Goal: Task Accomplishment & Management: Complete application form

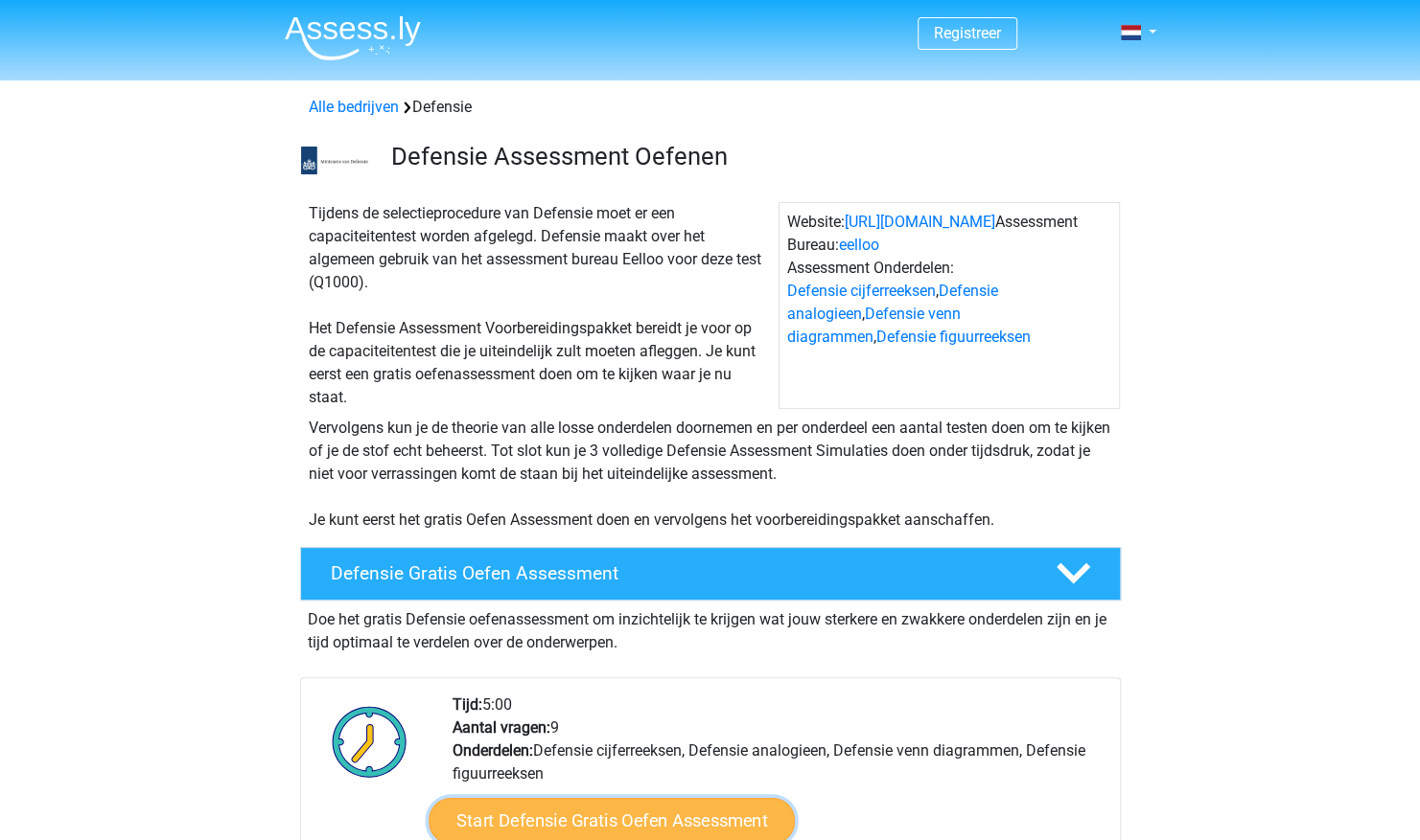
click at [588, 819] on link "Start Defensie Gratis Oefen Assessment" at bounding box center [612, 821] width 366 height 46
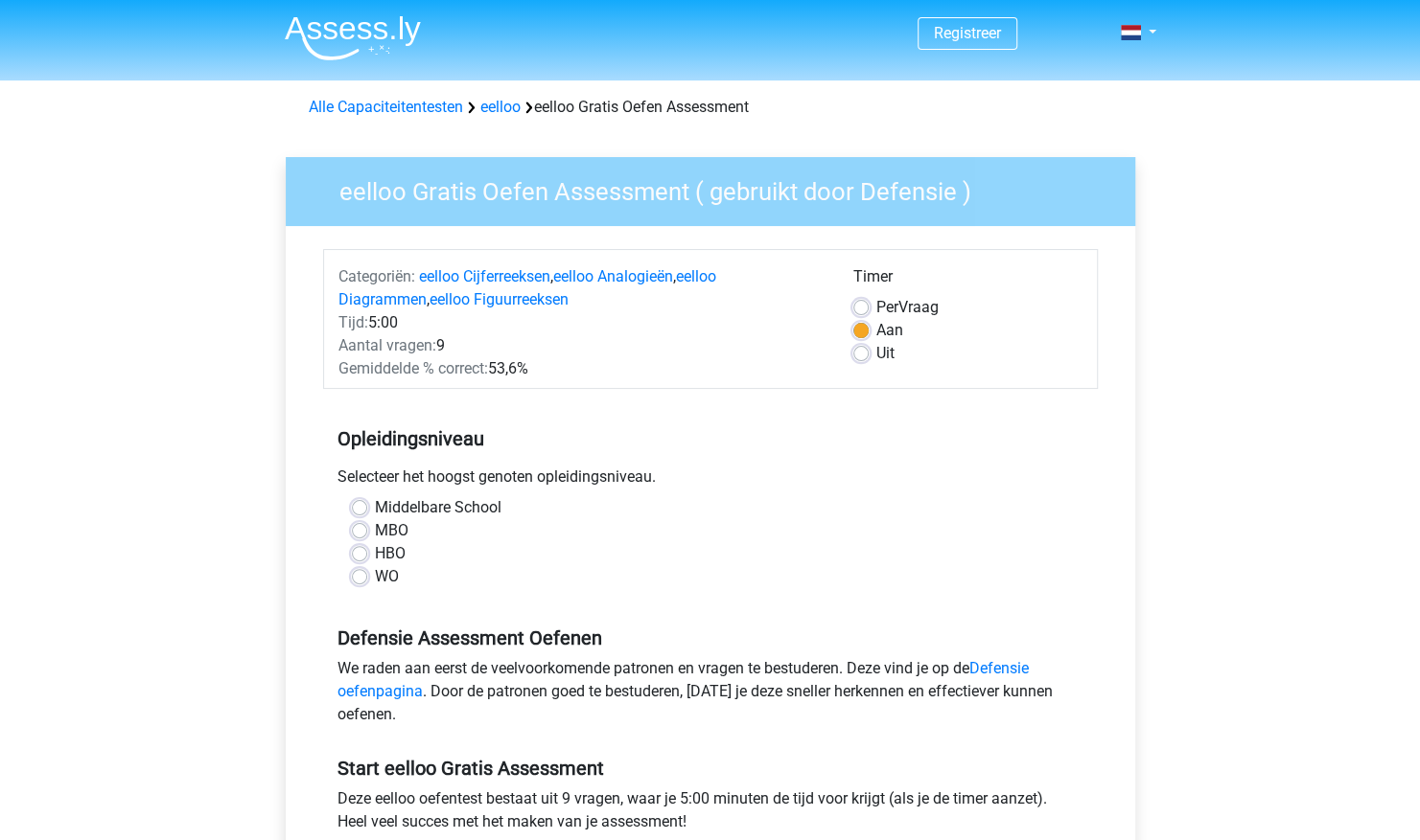
click at [375, 550] on label "HBO" at bounding box center [391, 554] width 31 height 23
click at [352, 550] on input "HBO" at bounding box center [360, 552] width 16 height 19
radio input "true"
click at [207, 582] on div "Registreer" at bounding box center [710, 753] width 1420 height 1507
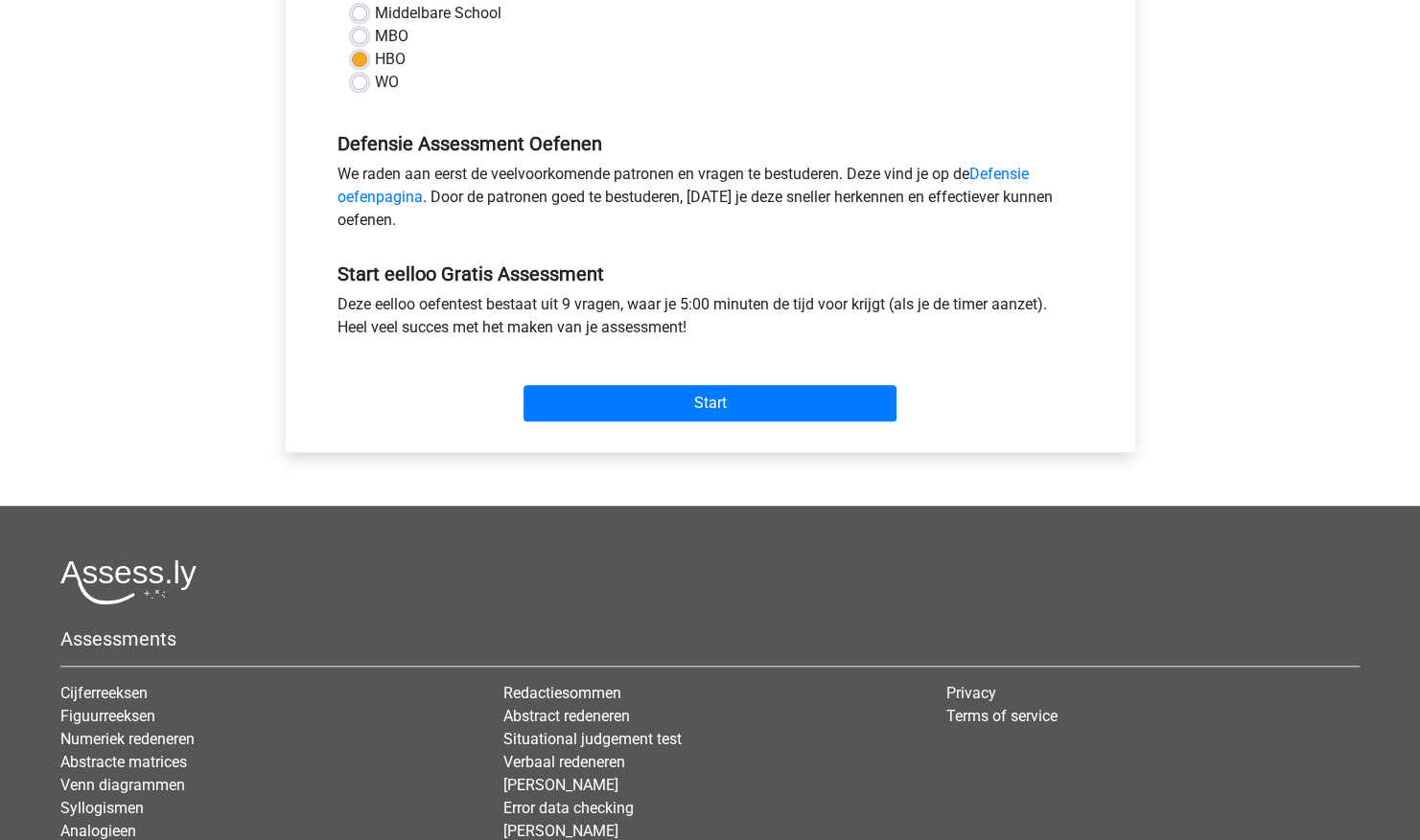
scroll to position [498, 0]
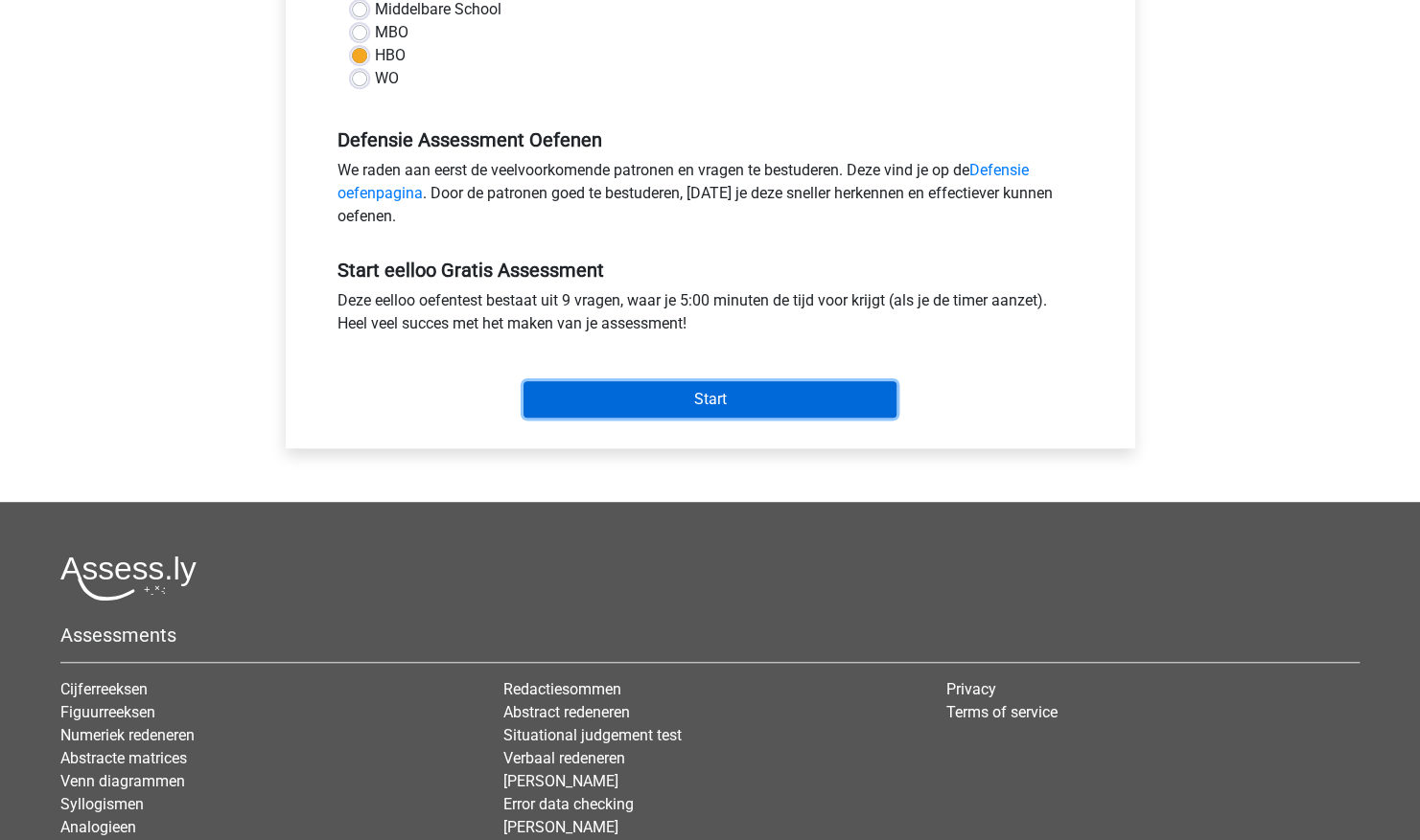
click at [657, 403] on input "Start" at bounding box center [710, 400] width 373 height 37
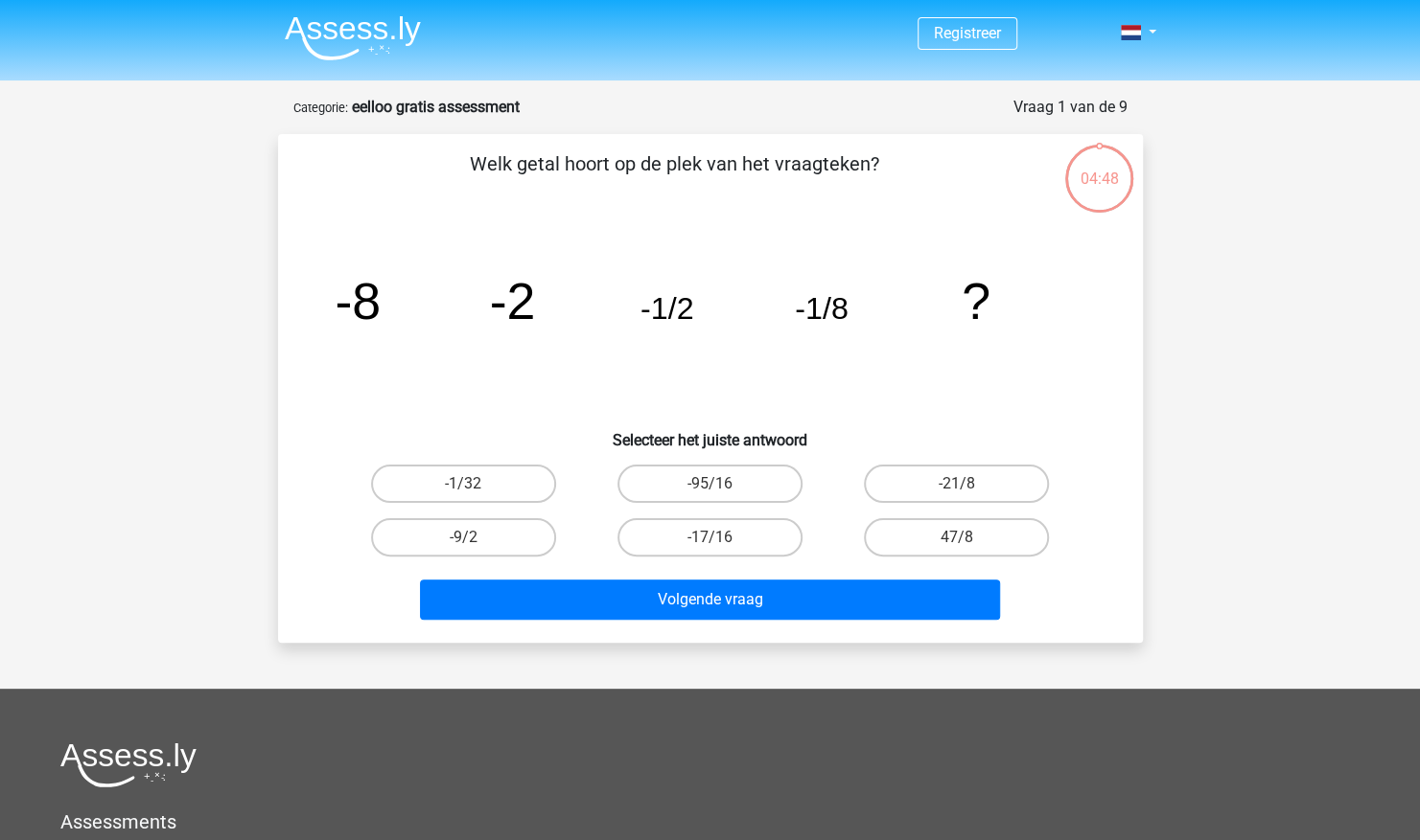
click at [381, 304] on tspan "-2" at bounding box center [357, 300] width 46 height 57
click at [483, 475] on label "-1/32" at bounding box center [463, 484] width 185 height 39
click at [475, 483] on input "-1/32" at bounding box center [469, 489] width 13 height 13
radio input "true"
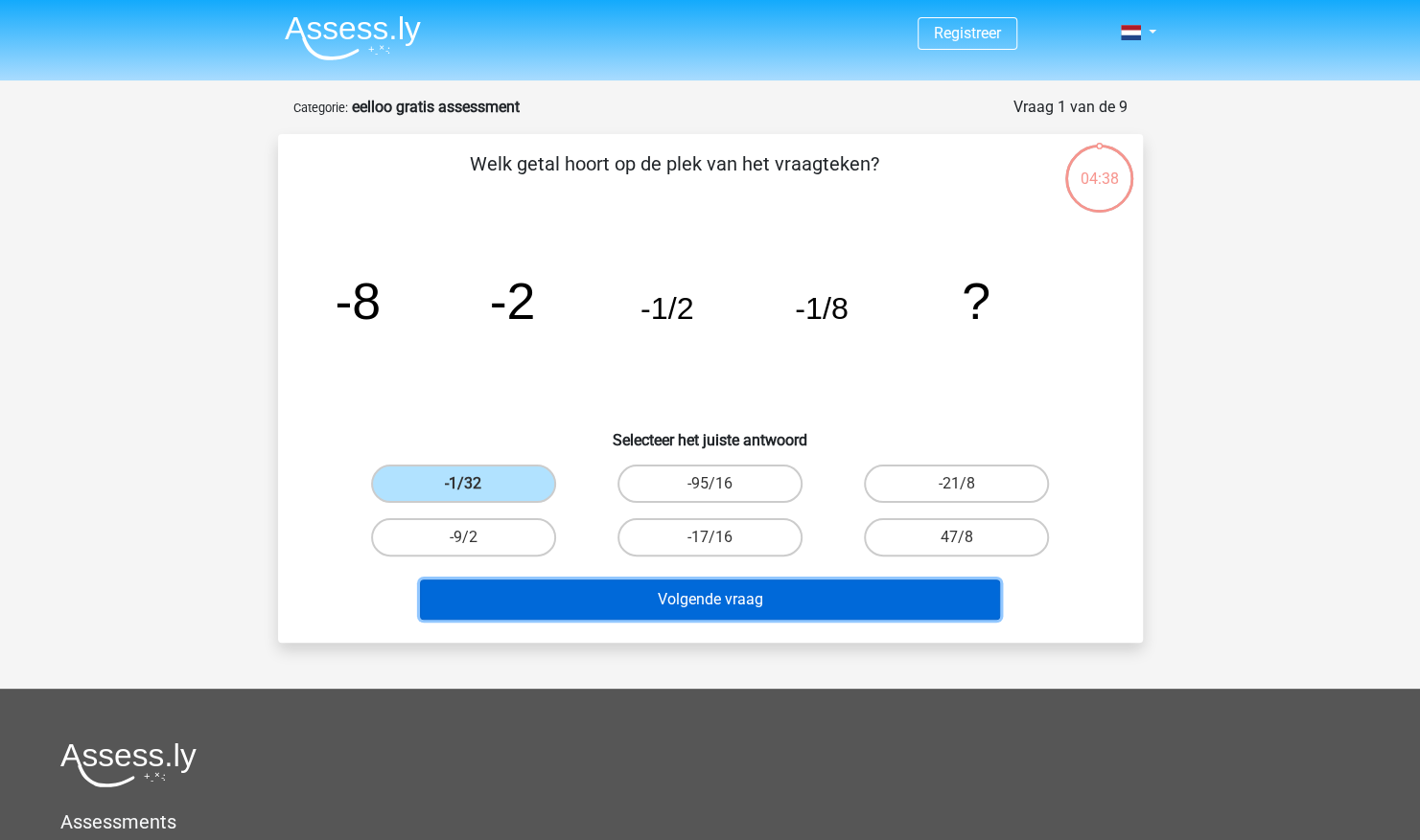
click at [627, 594] on button "Volgende vraag" at bounding box center [710, 600] width 580 height 41
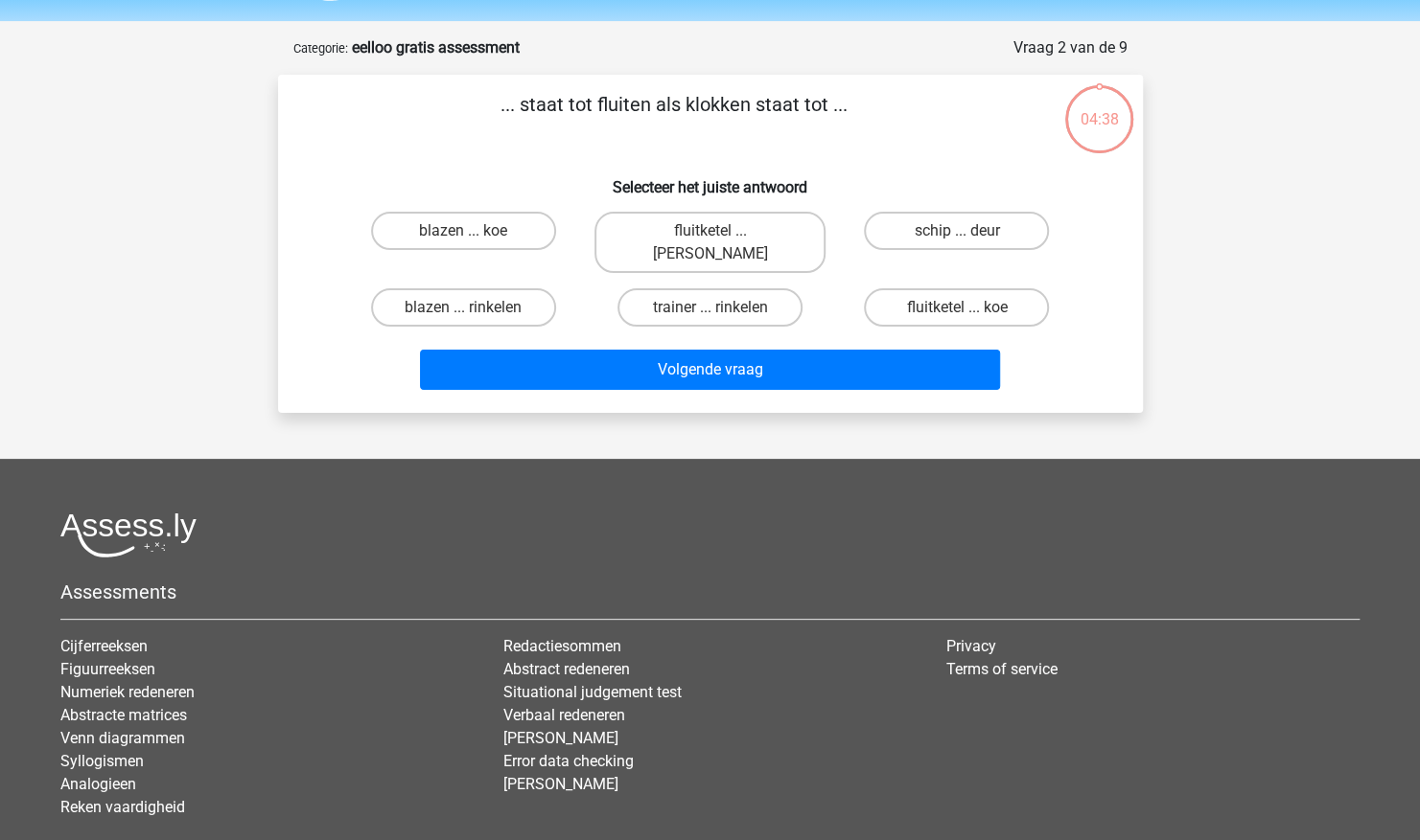
scroll to position [96, 0]
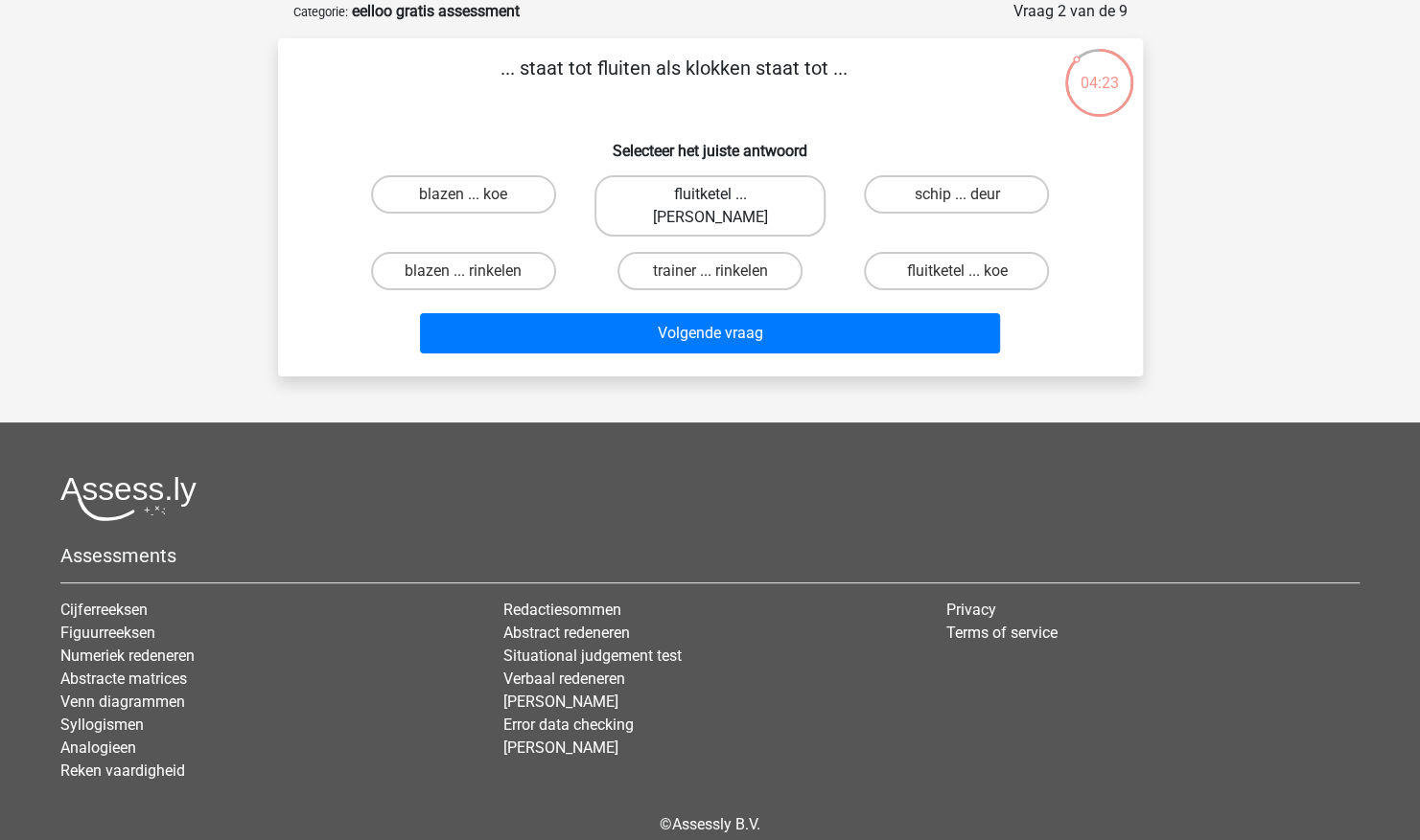
click at [675, 195] on label "fluitketel ... luiden" at bounding box center [710, 205] width 231 height 61
click at [710, 195] on input "fluitketel ... luiden" at bounding box center [715, 201] width 13 height 13
radio input "true"
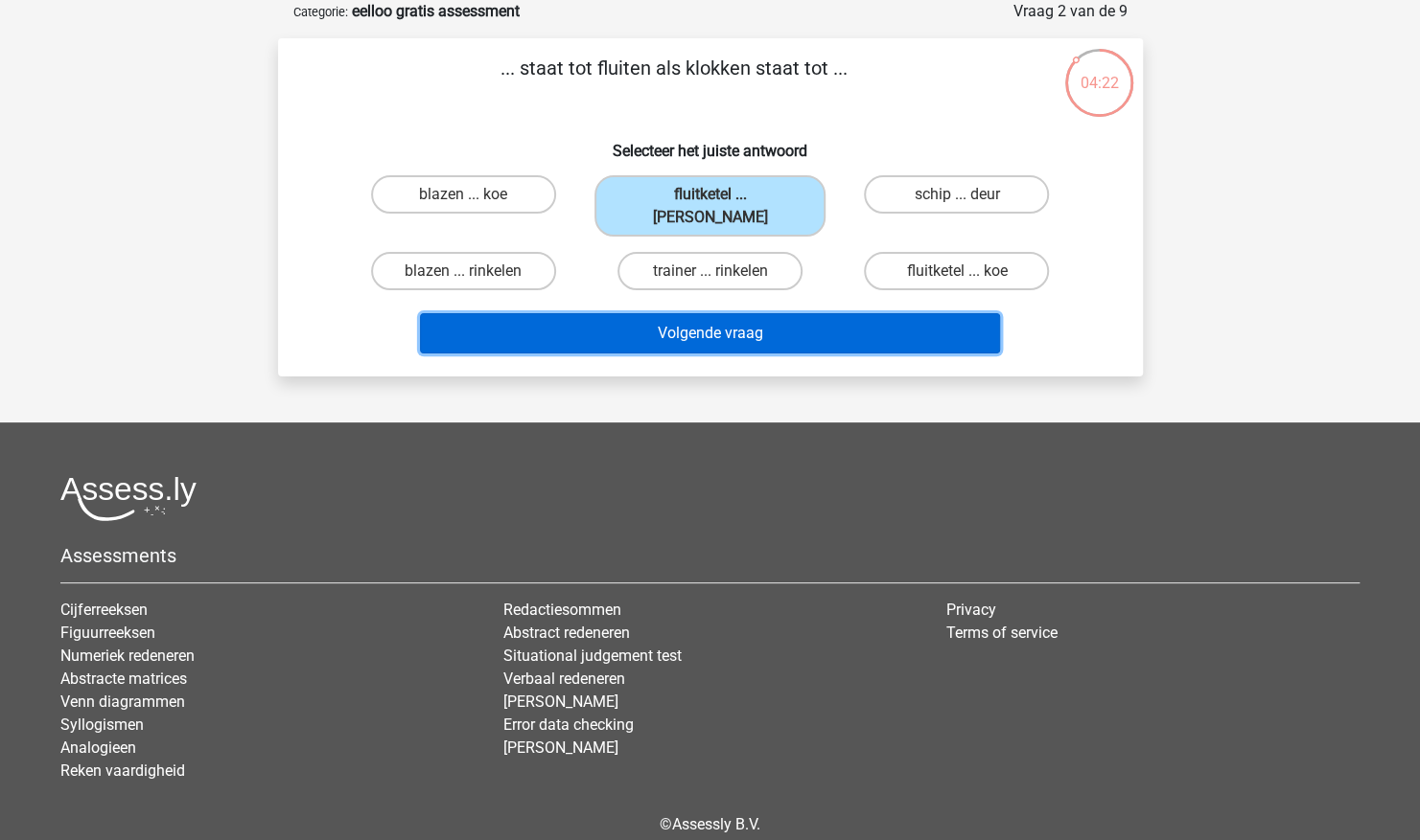
click at [696, 313] on button "Volgende vraag" at bounding box center [710, 333] width 580 height 41
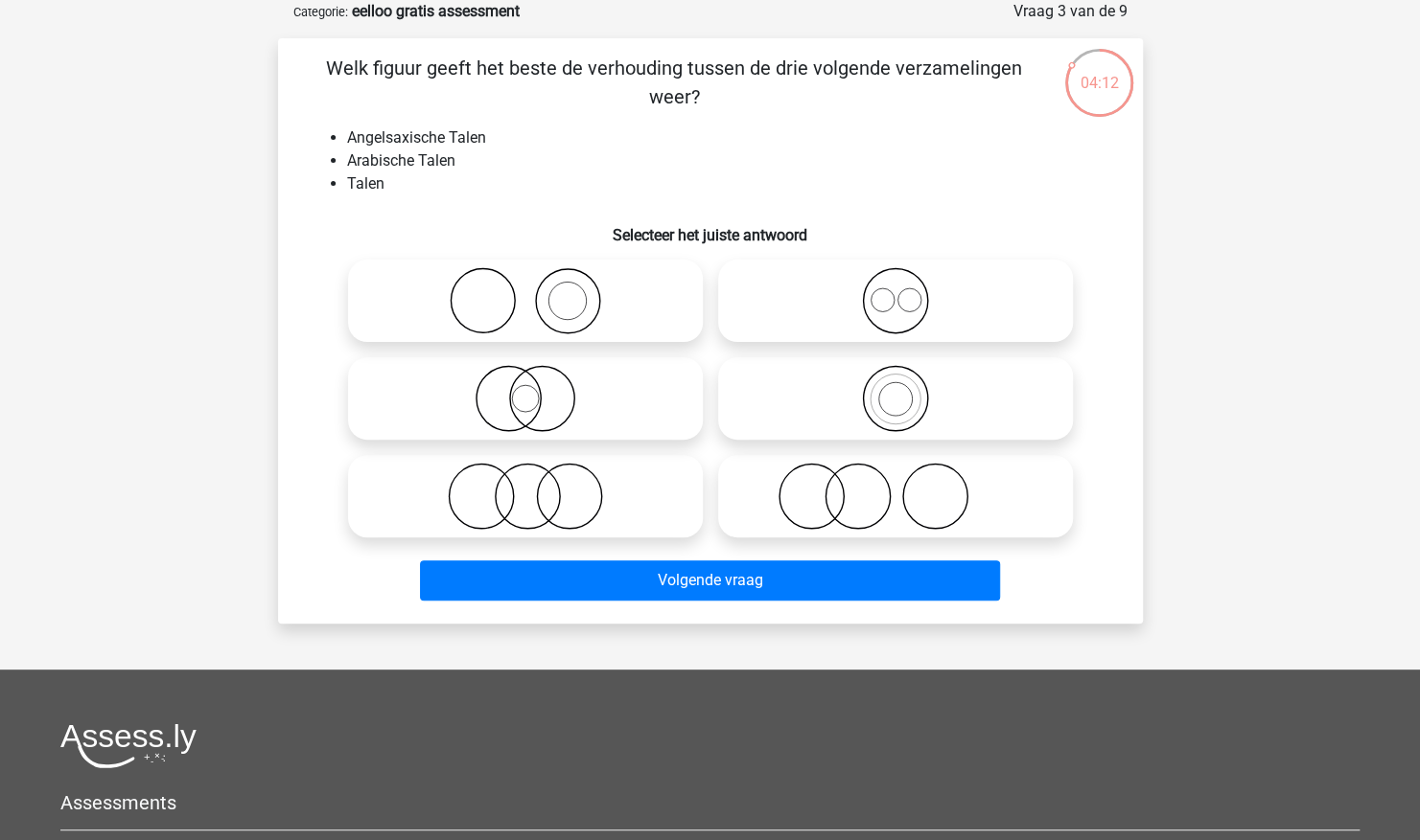
click at [890, 306] on icon at bounding box center [896, 300] width 339 height 67
click at [896, 292] on input "radio" at bounding box center [901, 285] width 13 height 13
radio input "true"
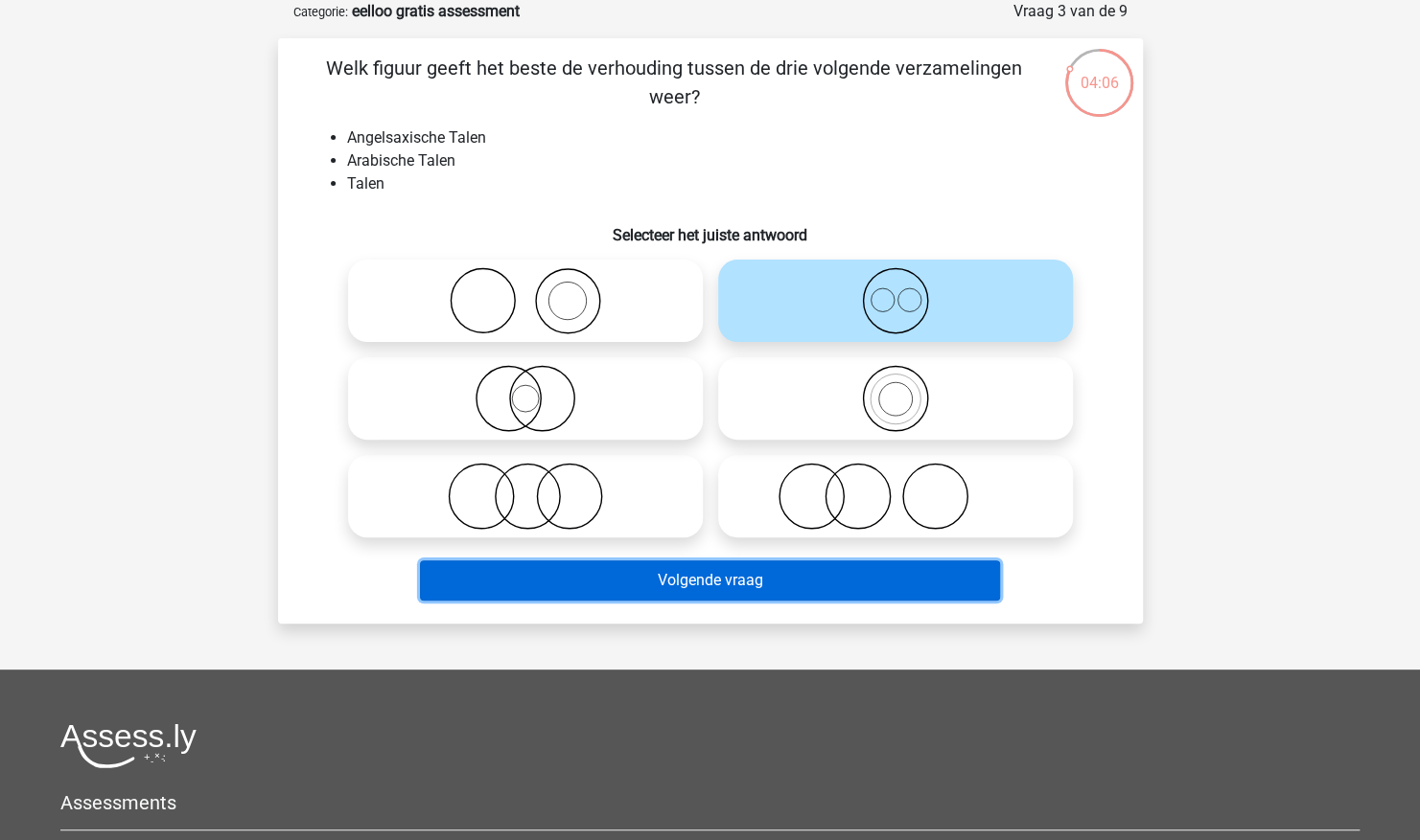
click at [757, 577] on button "Volgende vraag" at bounding box center [710, 580] width 580 height 41
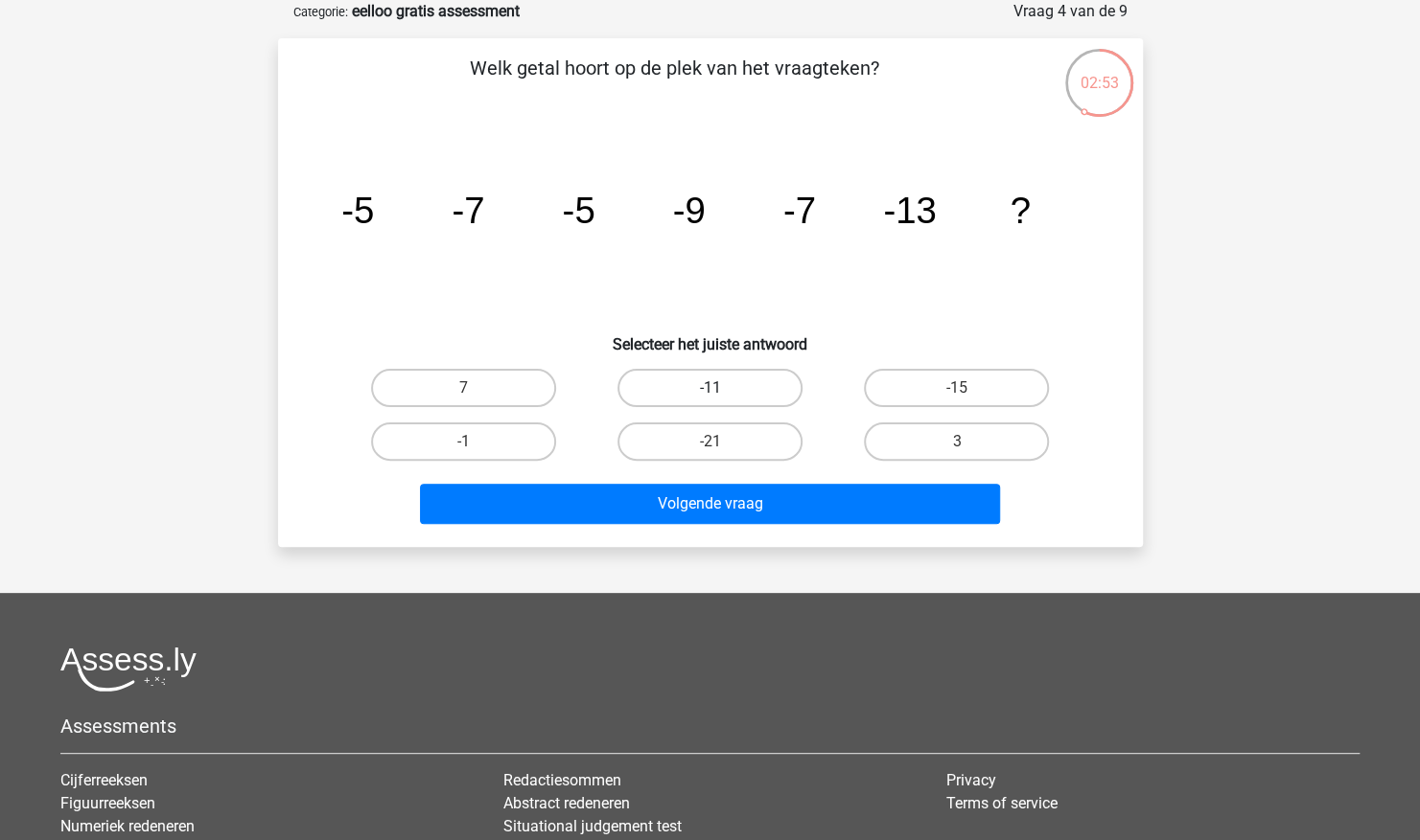
click at [726, 384] on label "-11" at bounding box center [710, 389] width 185 height 39
click at [722, 388] on input "-11" at bounding box center [715, 393] width 13 height 13
radio input "true"
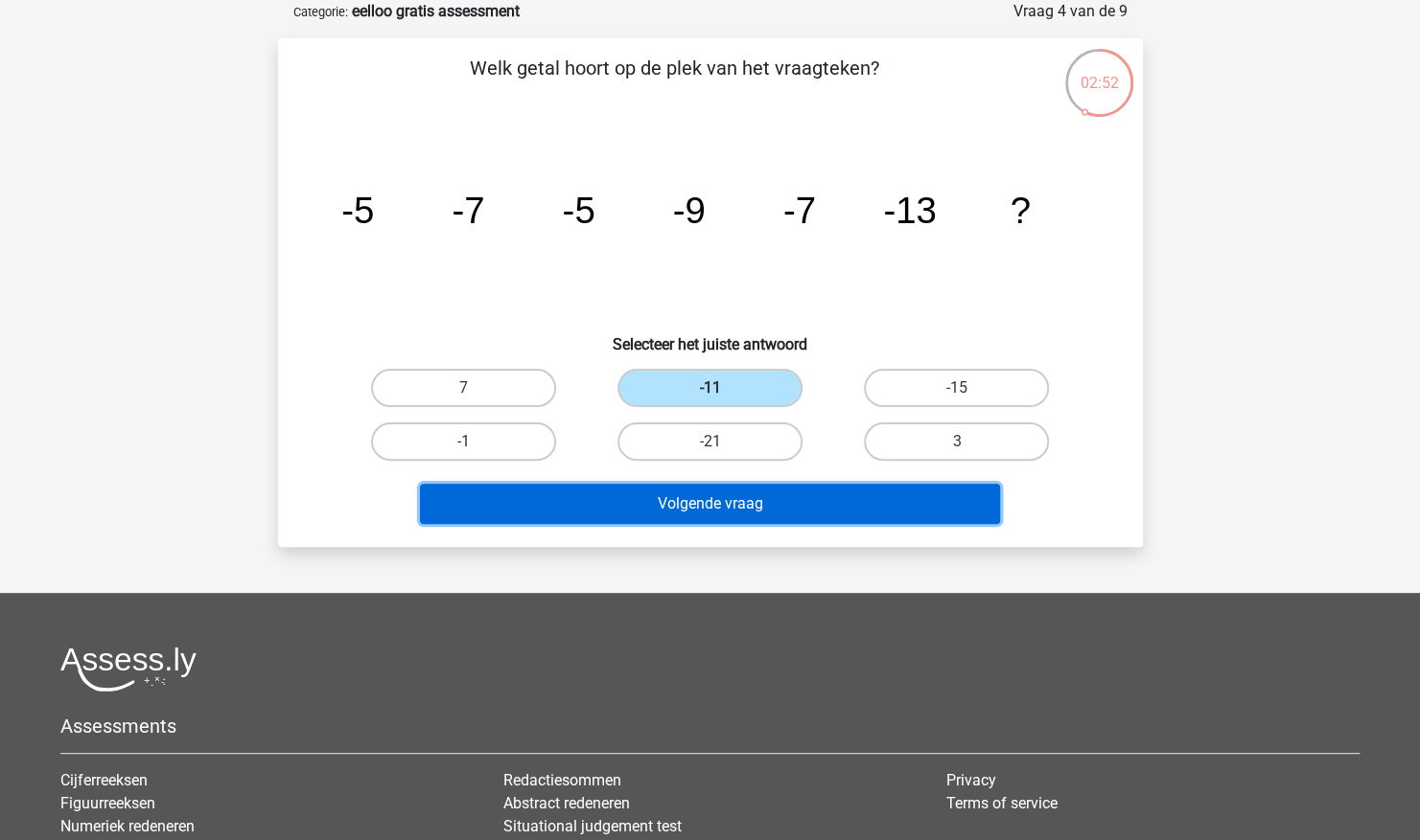
click at [732, 500] on button "Volgende vraag" at bounding box center [710, 504] width 580 height 41
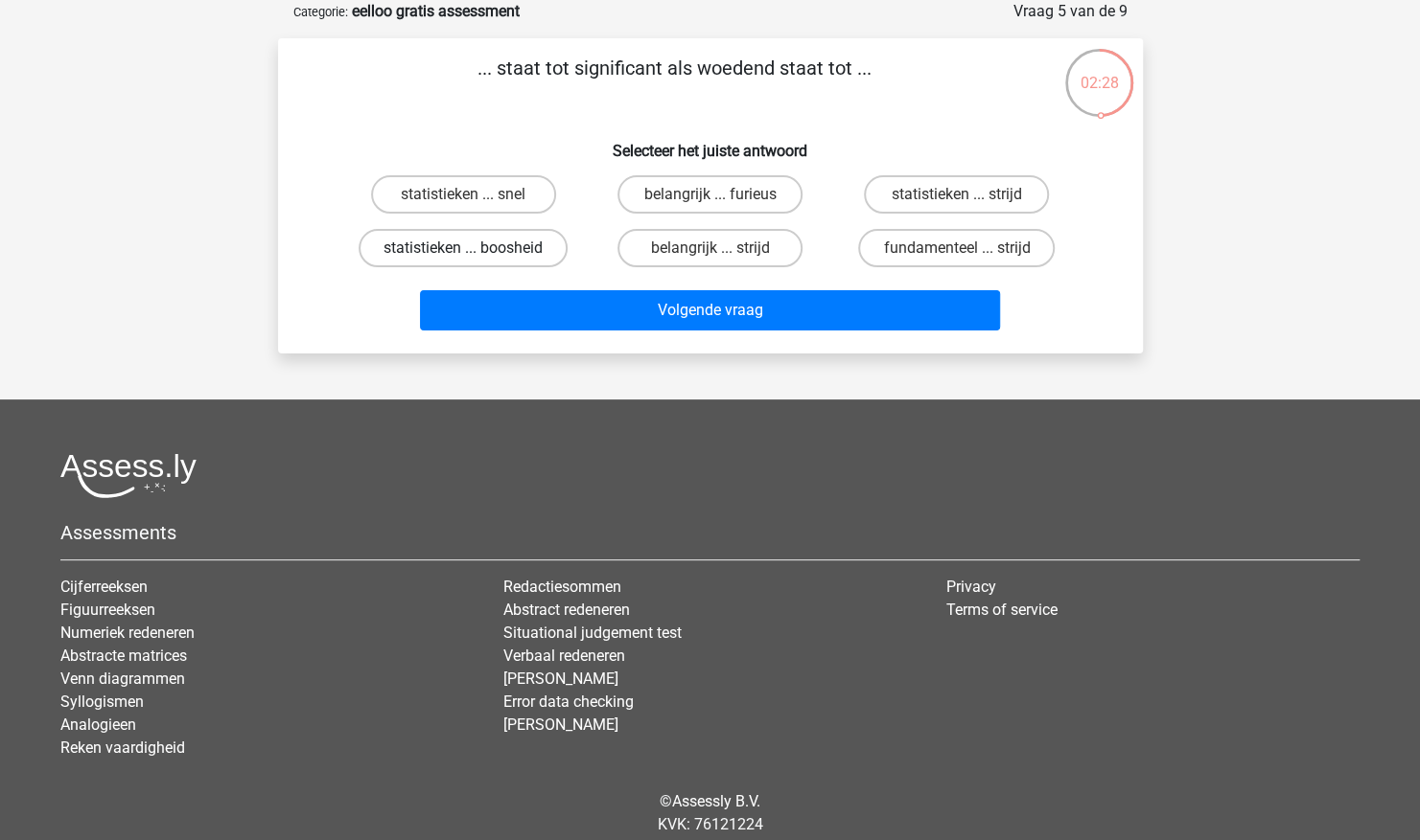
click at [477, 246] on label "statistieken ... boosheid" at bounding box center [463, 248] width 209 height 39
click at [475, 248] on input "statistieken ... boosheid" at bounding box center [469, 254] width 13 height 13
radio input "true"
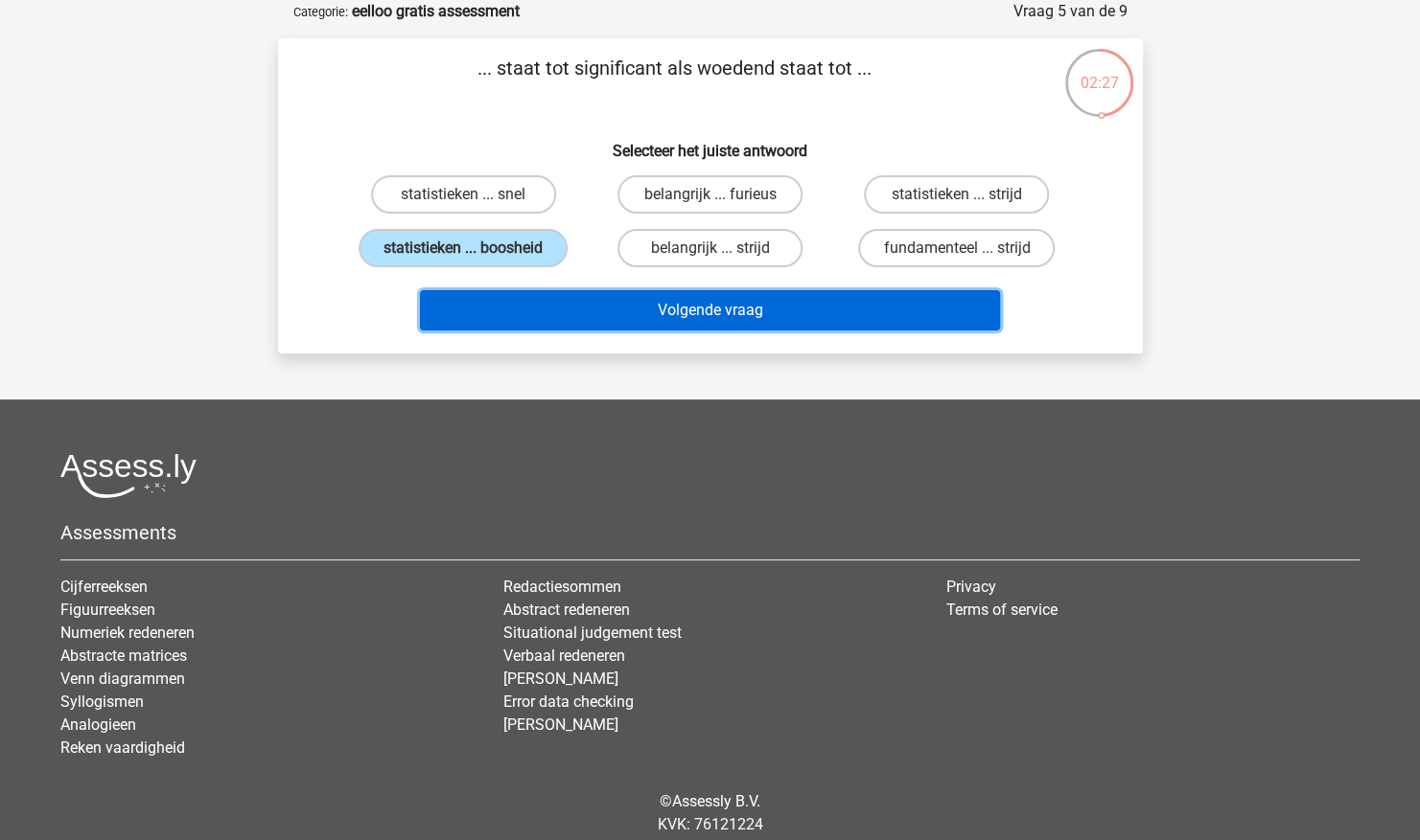
click at [575, 317] on button "Volgende vraag" at bounding box center [710, 311] width 580 height 41
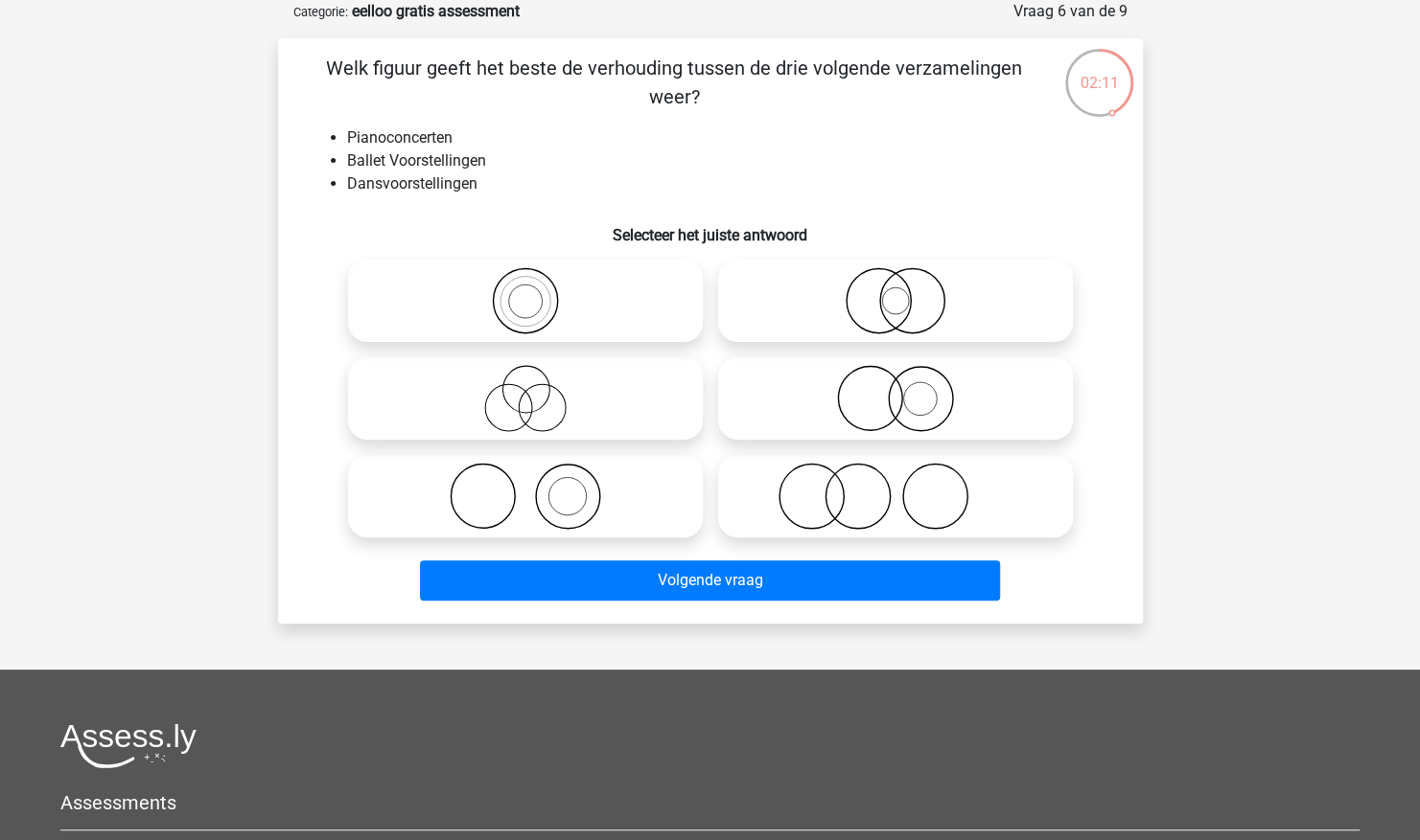
click at [872, 507] on icon at bounding box center [896, 496] width 339 height 67
click at [896, 486] on input "radio" at bounding box center [901, 480] width 13 height 13
radio input "true"
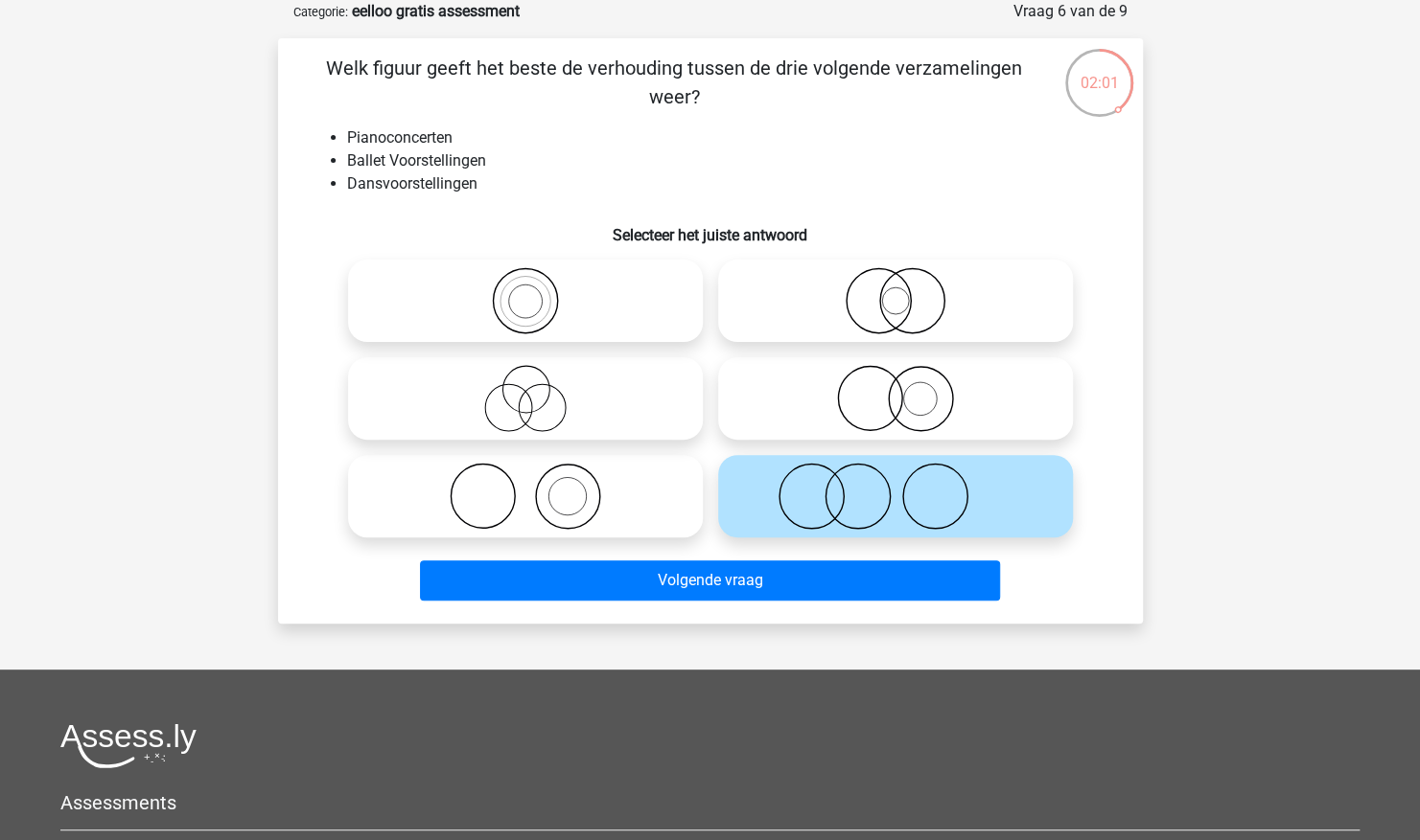
click at [552, 518] on icon at bounding box center [525, 496] width 339 height 67
click at [538, 486] on input "radio" at bounding box center [531, 480] width 13 height 13
radio input "true"
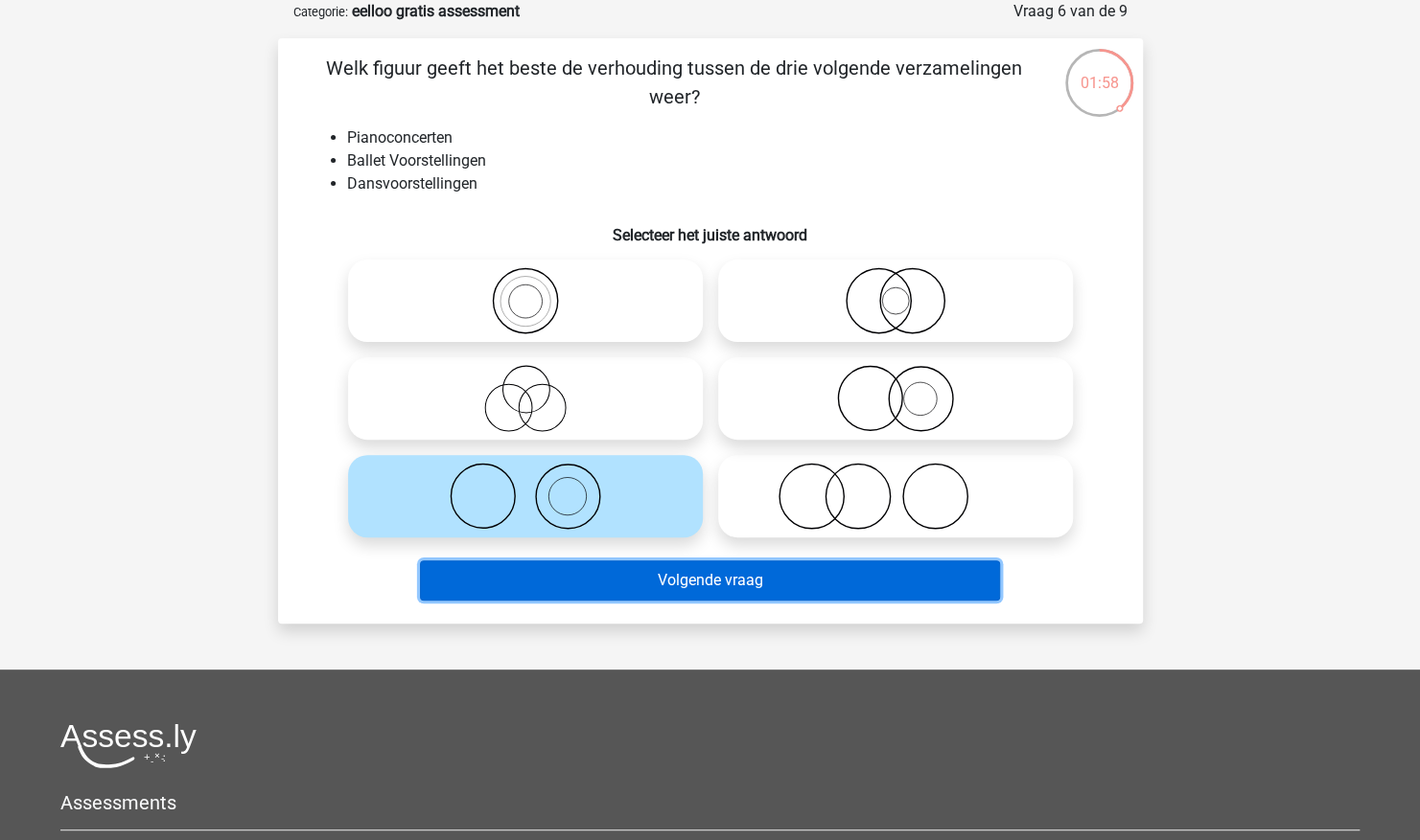
click at [626, 586] on button "Volgende vraag" at bounding box center [710, 580] width 580 height 41
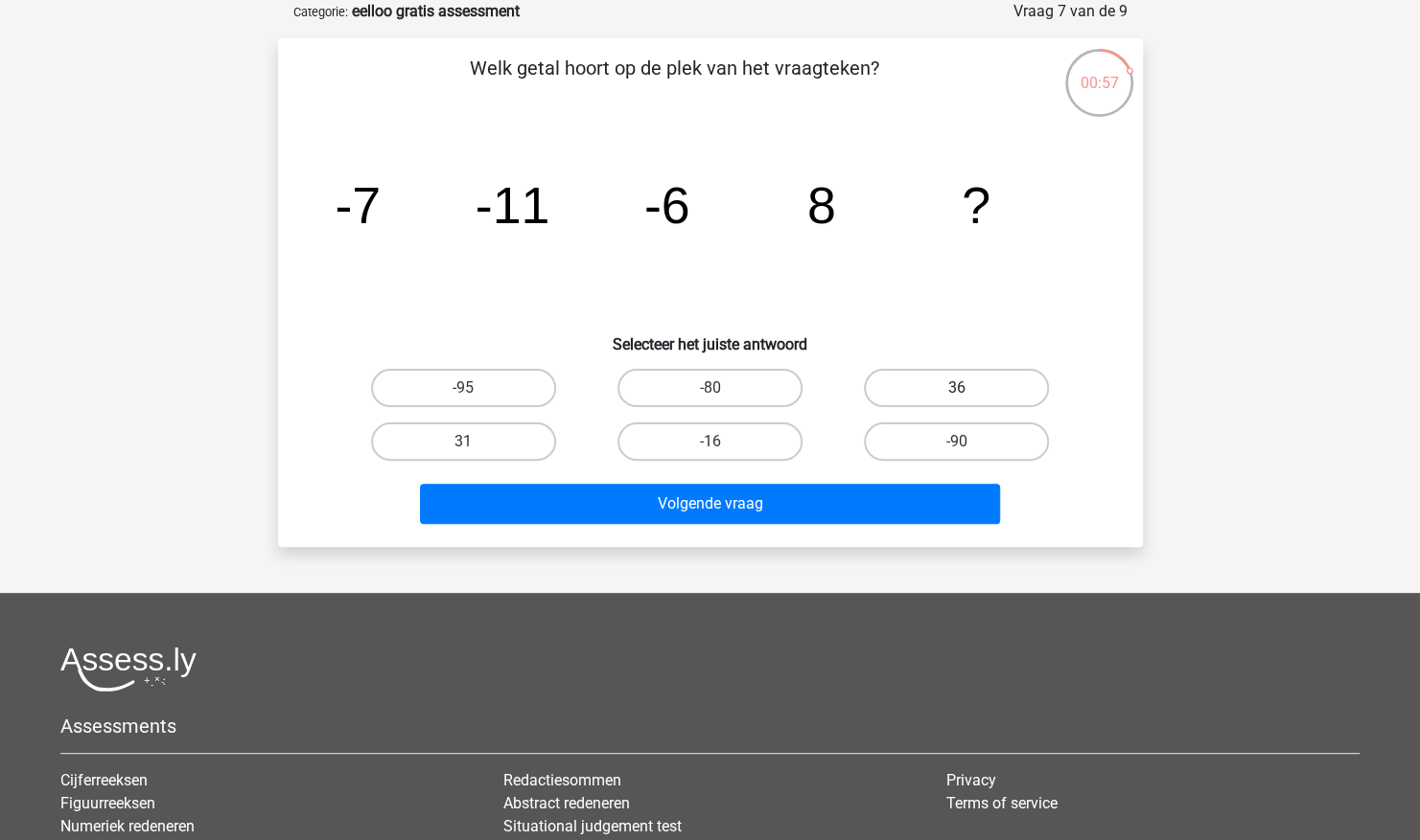
click at [943, 374] on label "36" at bounding box center [956, 389] width 185 height 39
click at [957, 388] on input "36" at bounding box center [962, 393] width 13 height 13
radio input "true"
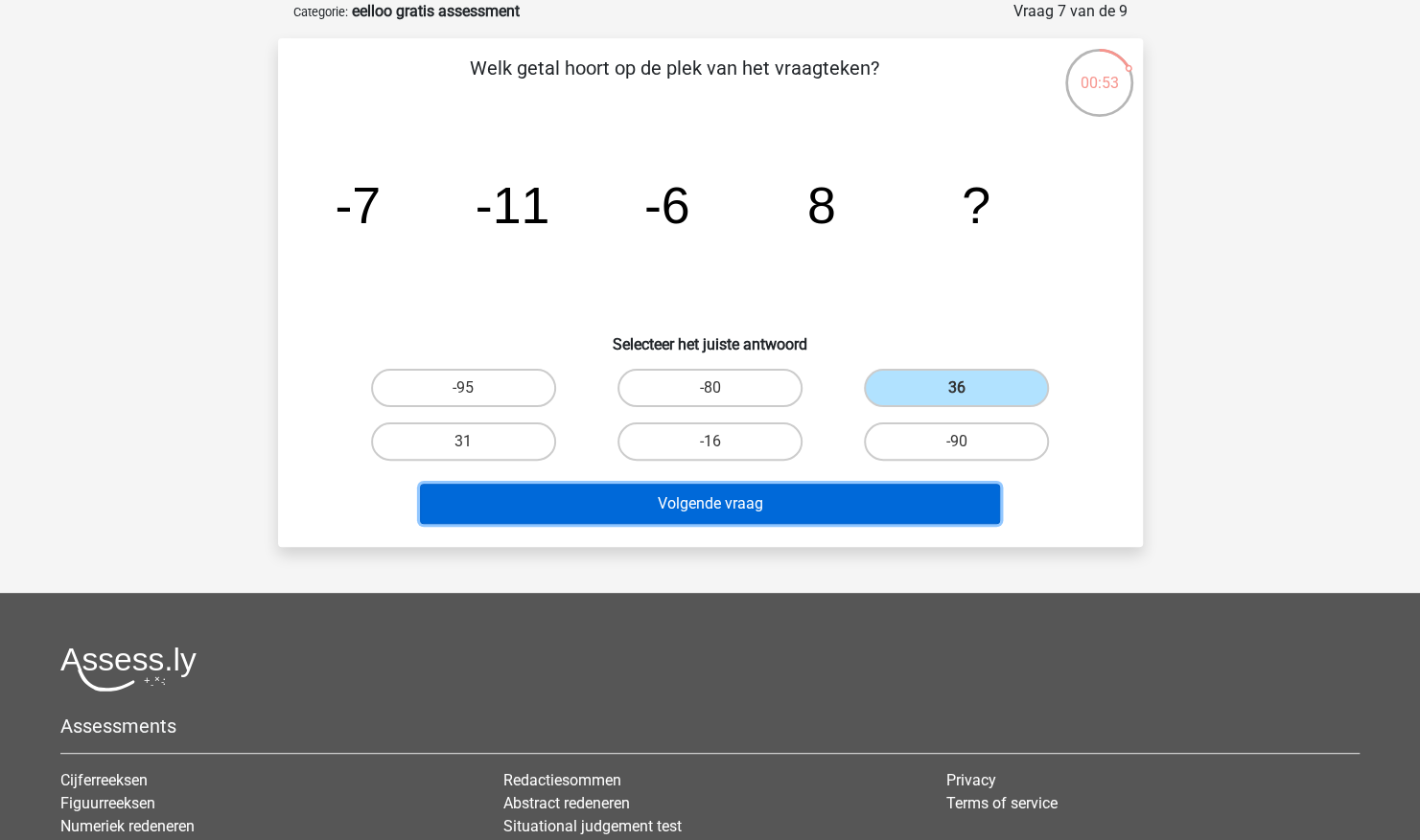
click at [736, 496] on button "Volgende vraag" at bounding box center [710, 504] width 580 height 41
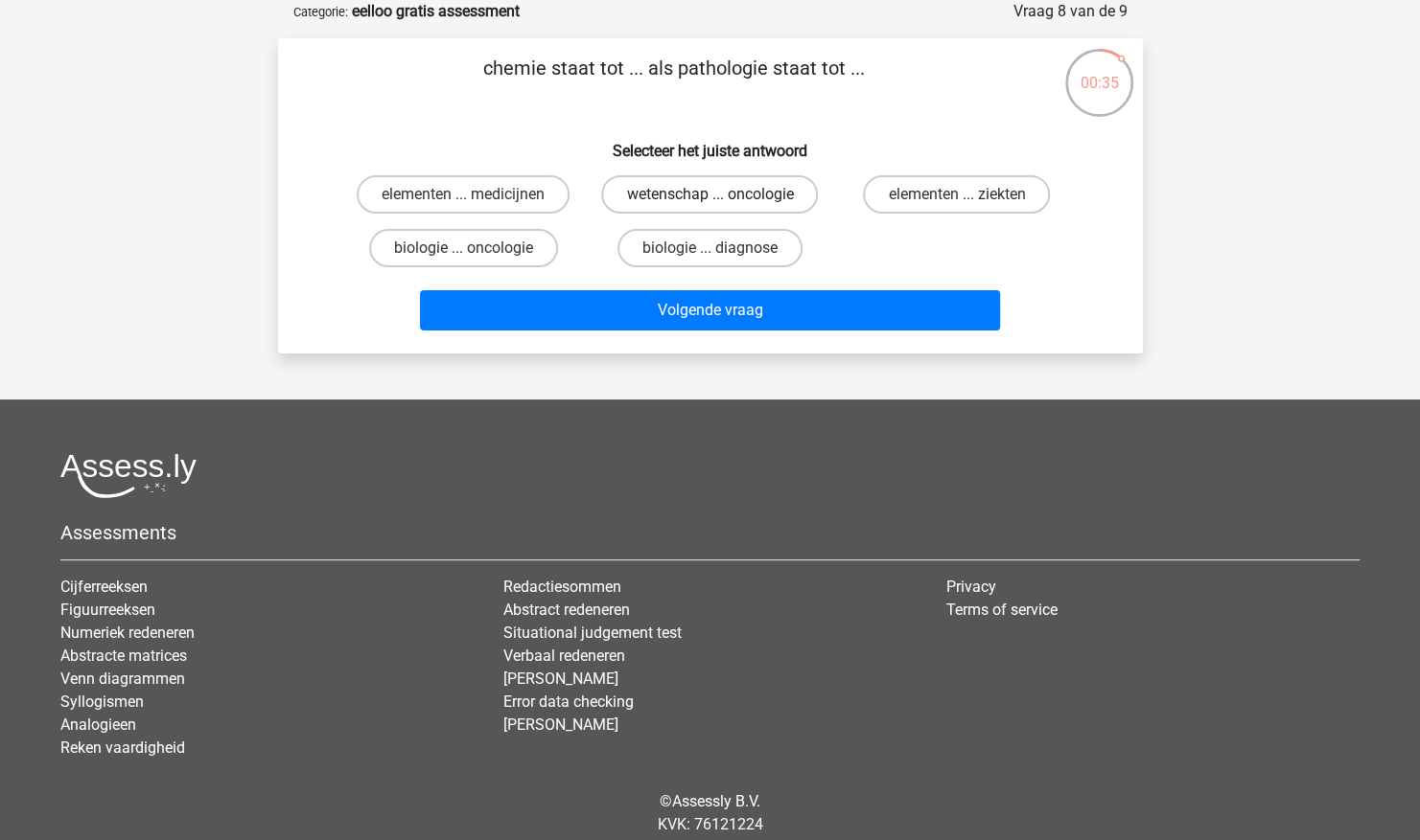
click at [680, 196] on label "wetenschap ... oncologie" at bounding box center [709, 195] width 216 height 39
click at [710, 196] on input "wetenschap ... oncologie" at bounding box center [715, 201] width 13 height 13
radio input "true"
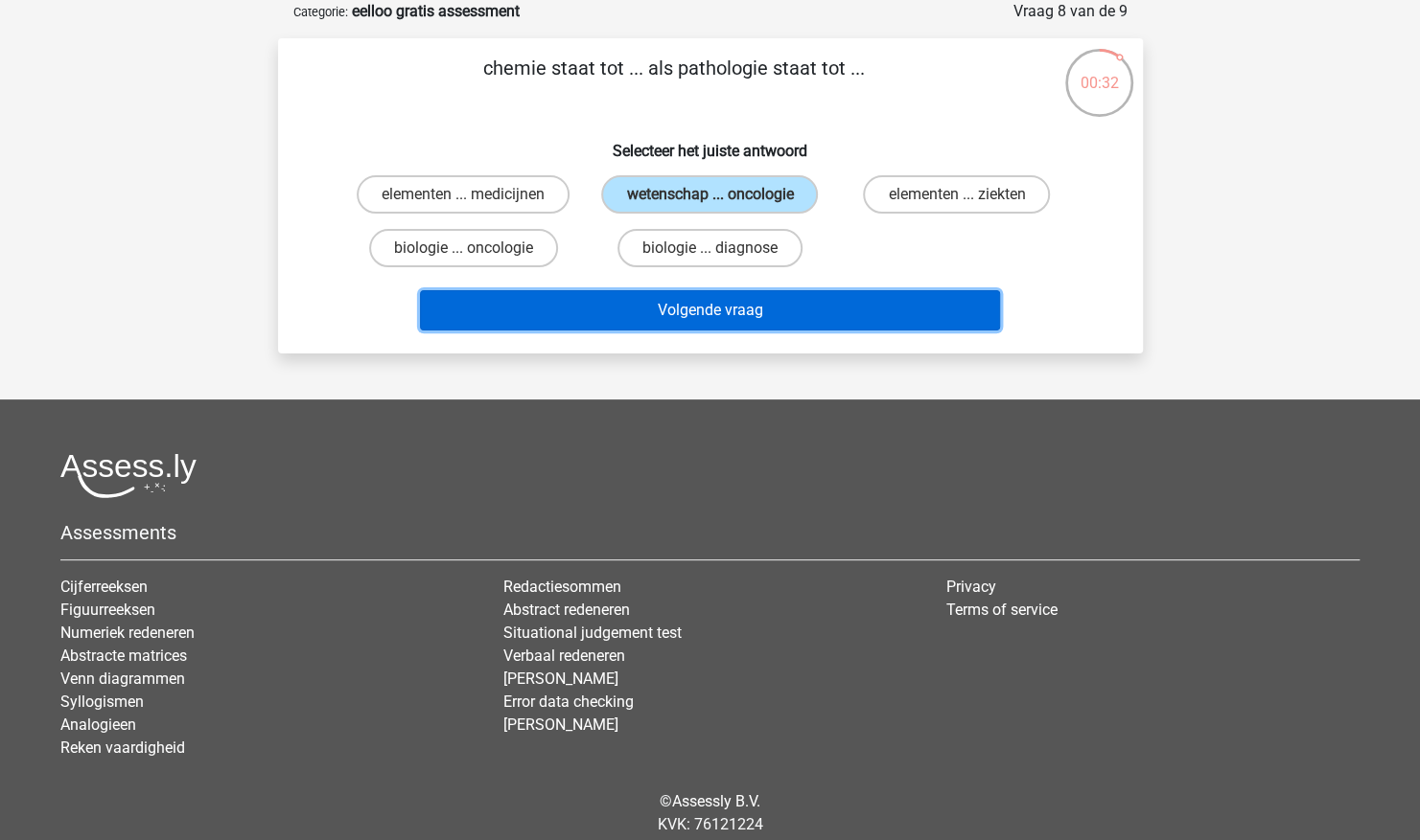
click at [669, 310] on button "Volgende vraag" at bounding box center [710, 311] width 580 height 41
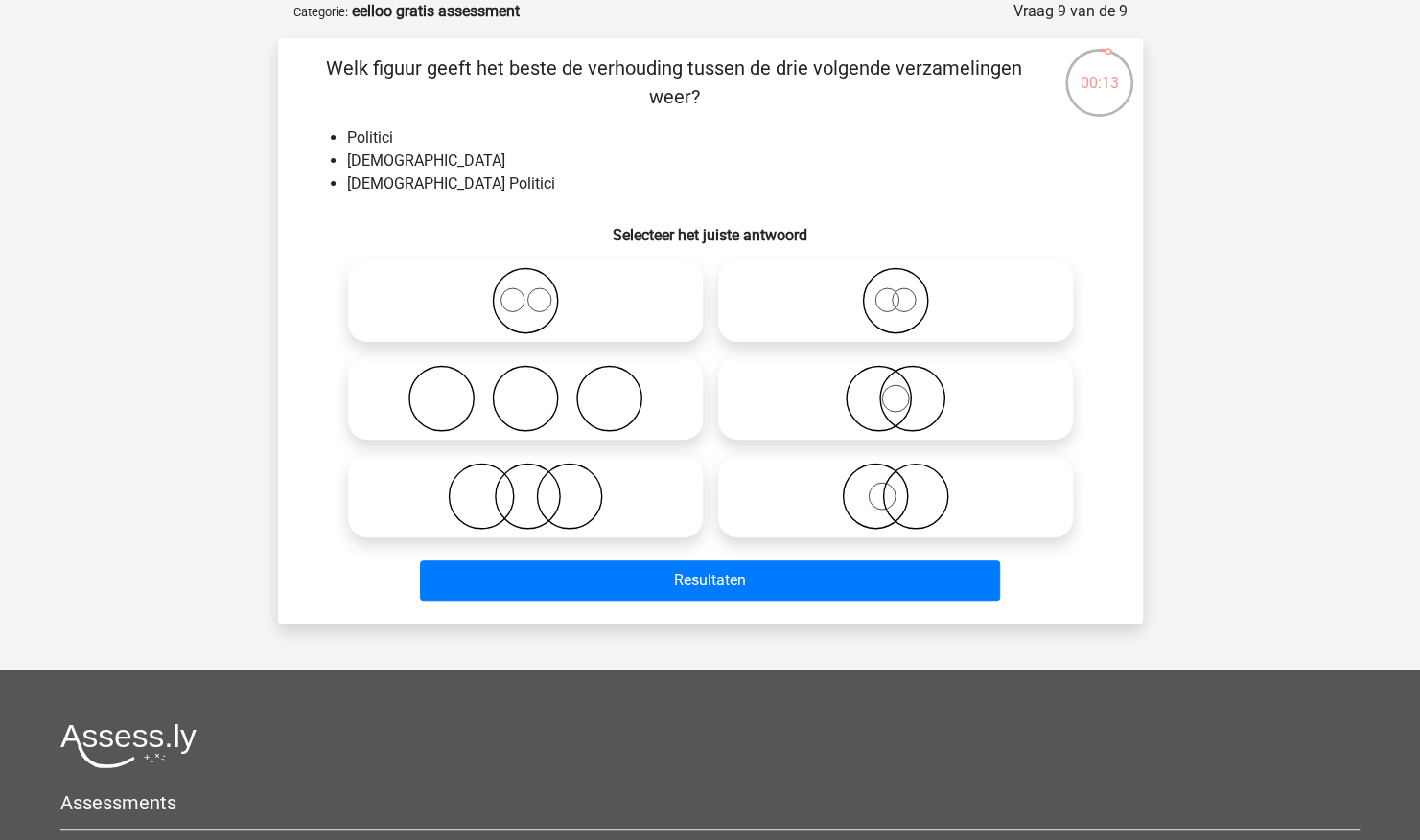
click at [576, 505] on icon at bounding box center [525, 496] width 339 height 67
click at [538, 486] on input "radio" at bounding box center [531, 480] width 13 height 13
radio input "true"
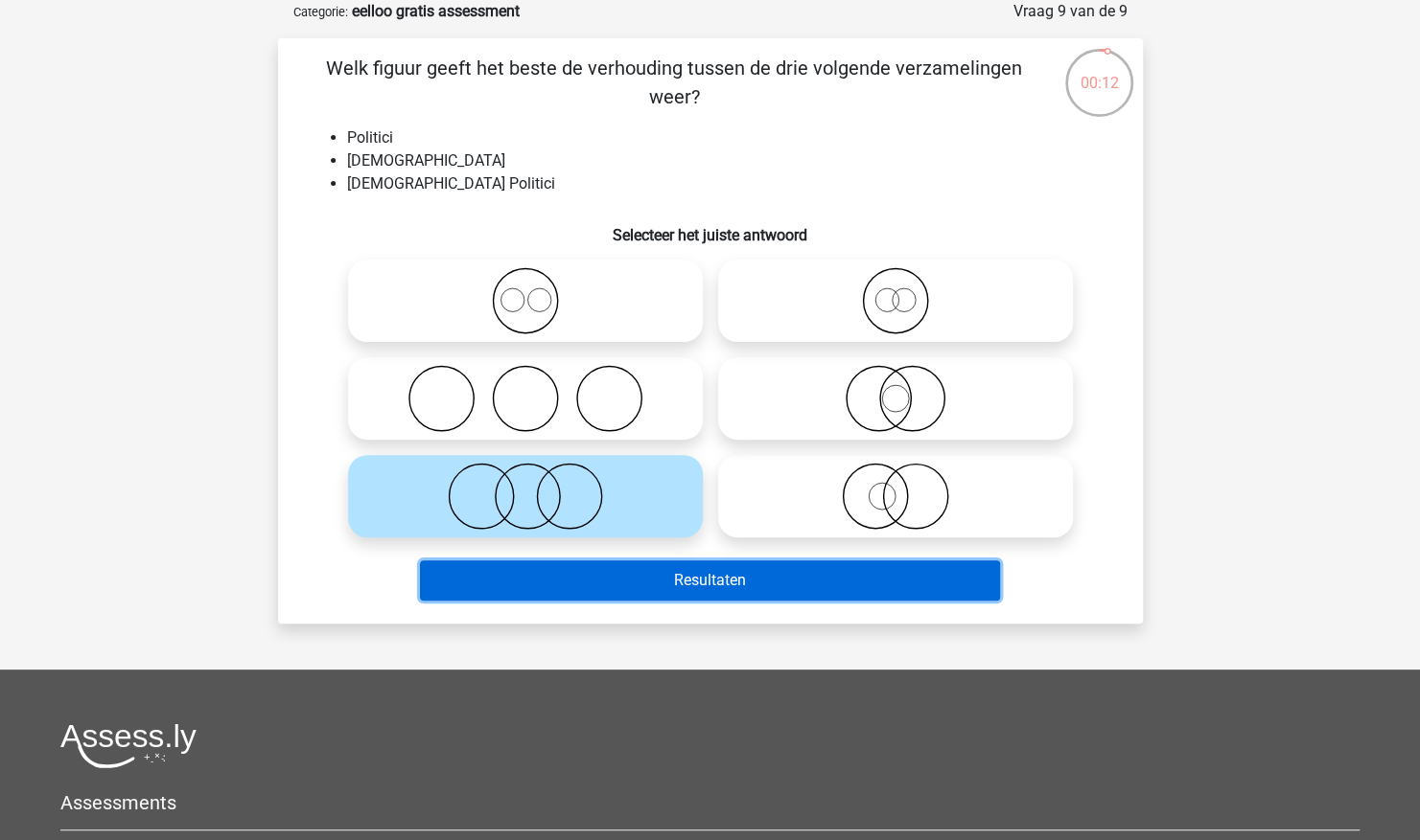
click at [638, 586] on button "Resultaten" at bounding box center [710, 580] width 580 height 41
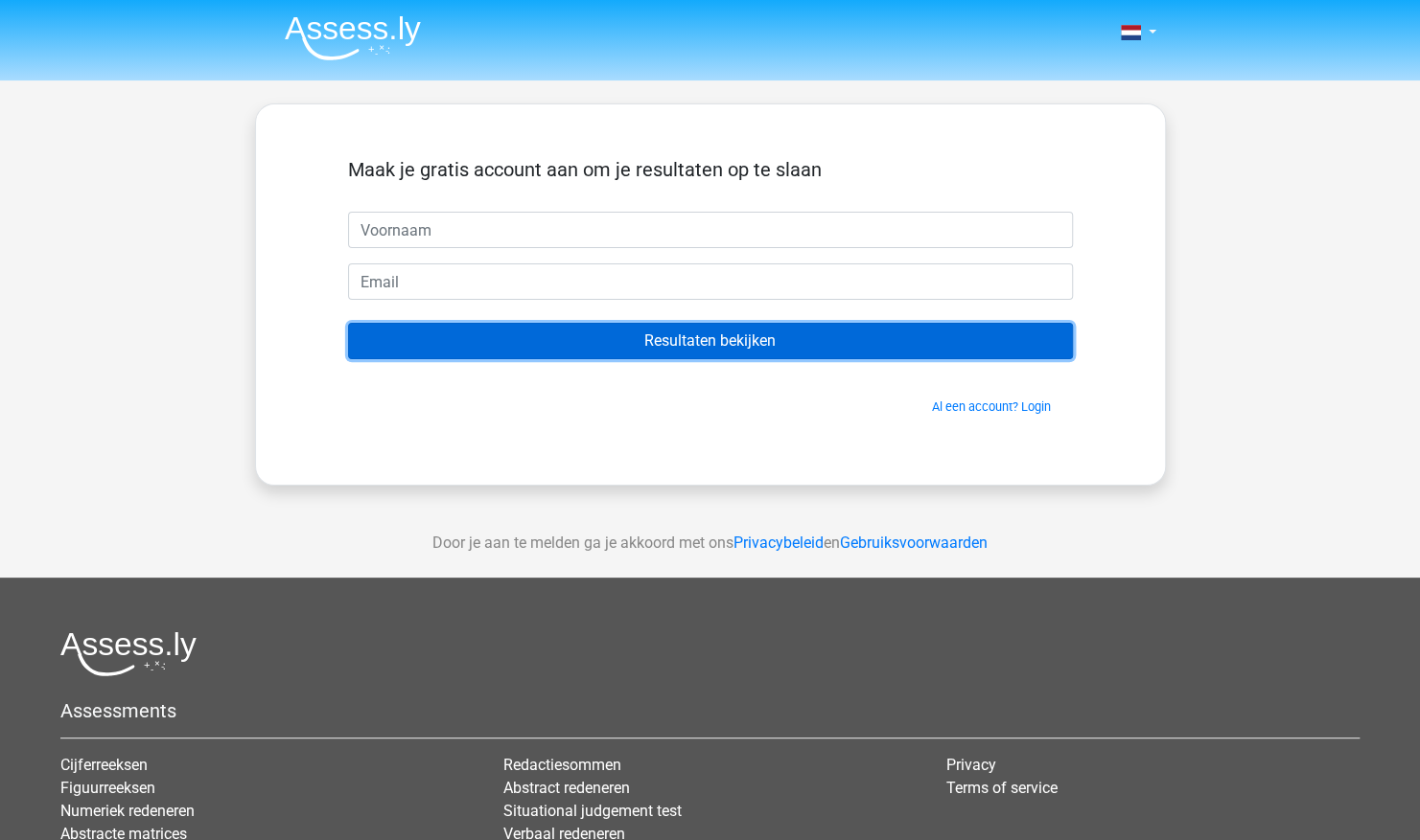
click at [594, 339] on input "Resultaten bekijken" at bounding box center [710, 341] width 725 height 37
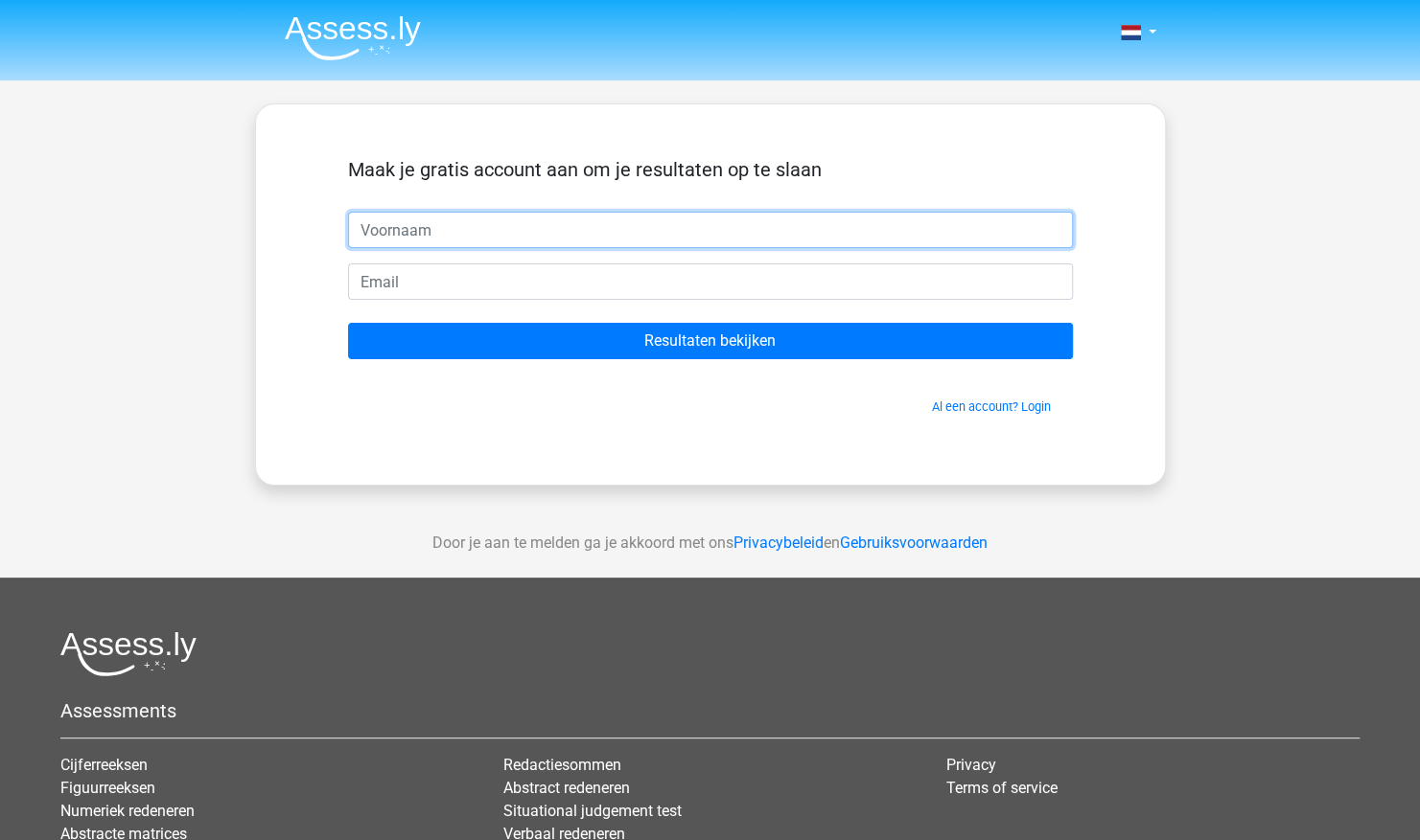
click at [492, 241] on input "text" at bounding box center [710, 231] width 725 height 37
type input "Niek"
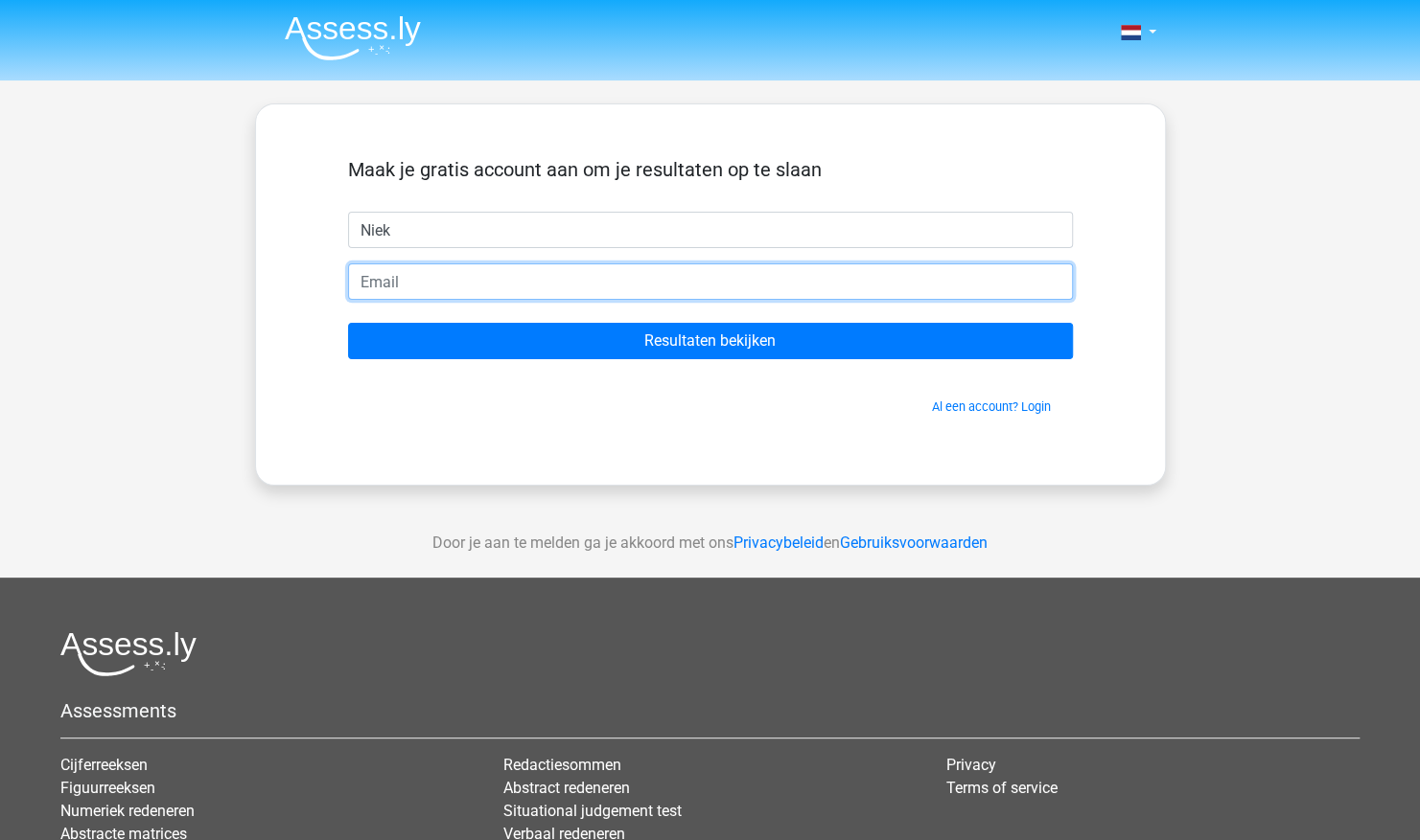
click at [442, 273] on input "email" at bounding box center [710, 282] width 725 height 37
type input "niekerd@hotmail.com"
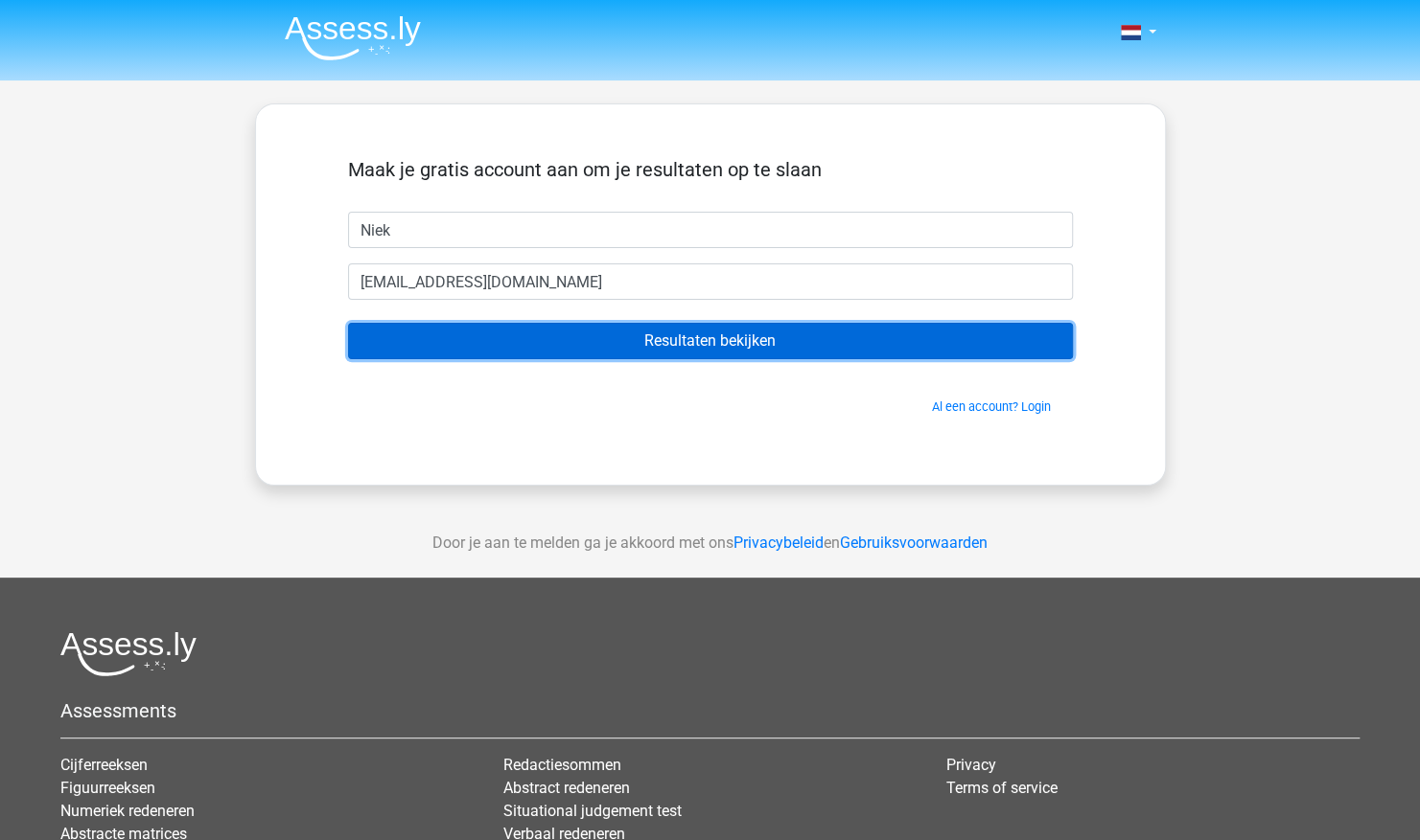
click at [588, 345] on input "Resultaten bekijken" at bounding box center [710, 341] width 725 height 37
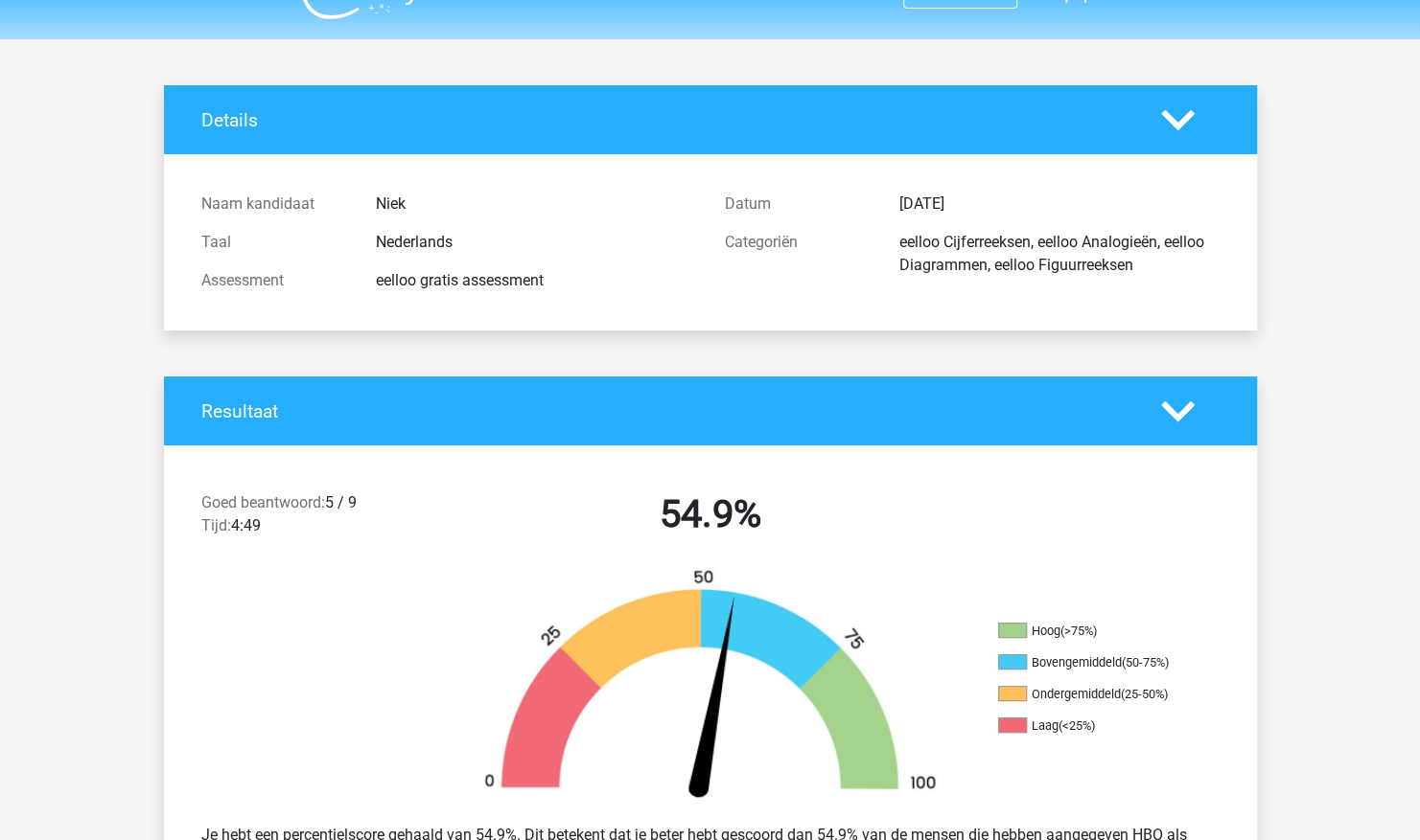
scroll to position [39, 0]
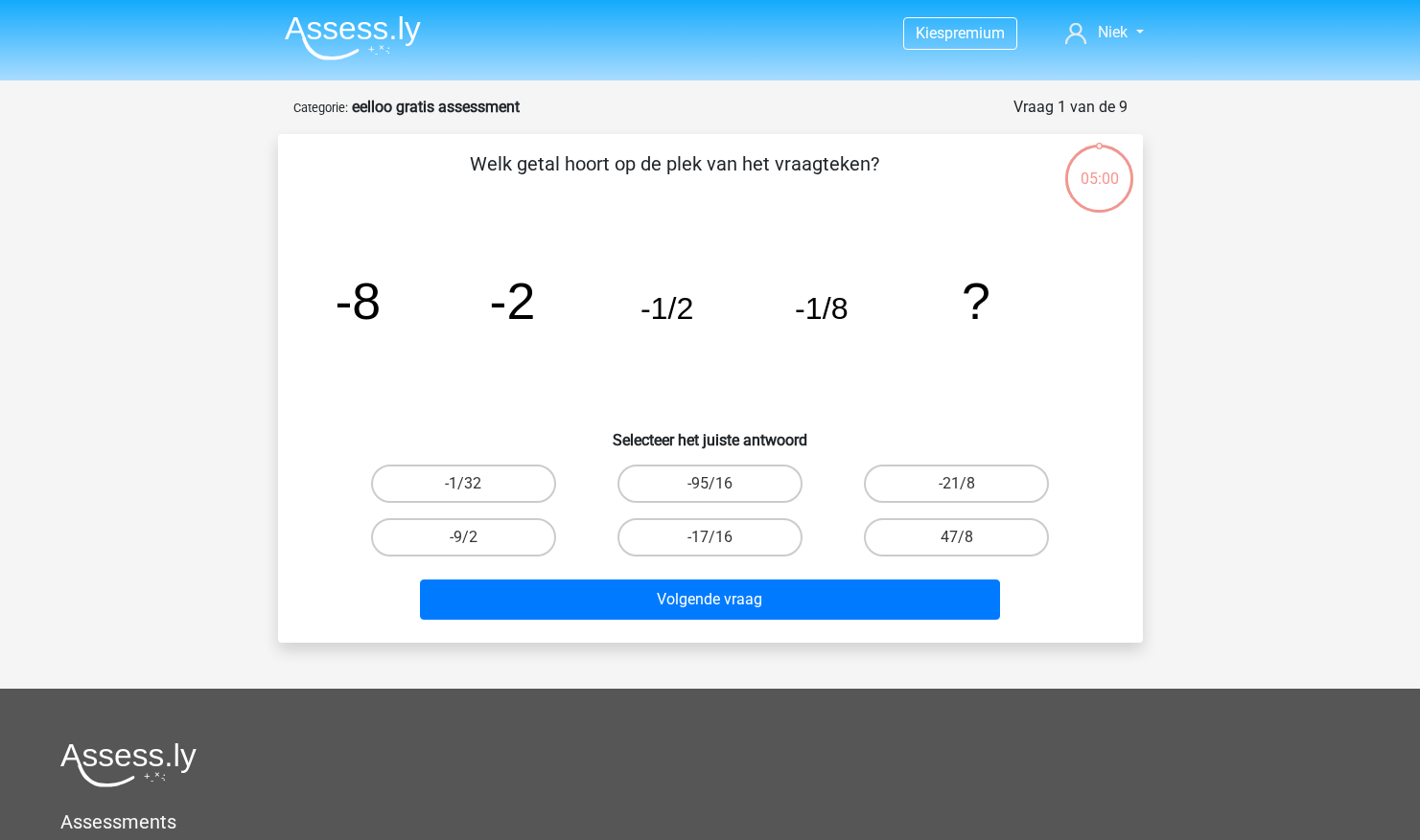
scroll to position [96, 0]
